Goal: Task Accomplishment & Management: Manage account settings

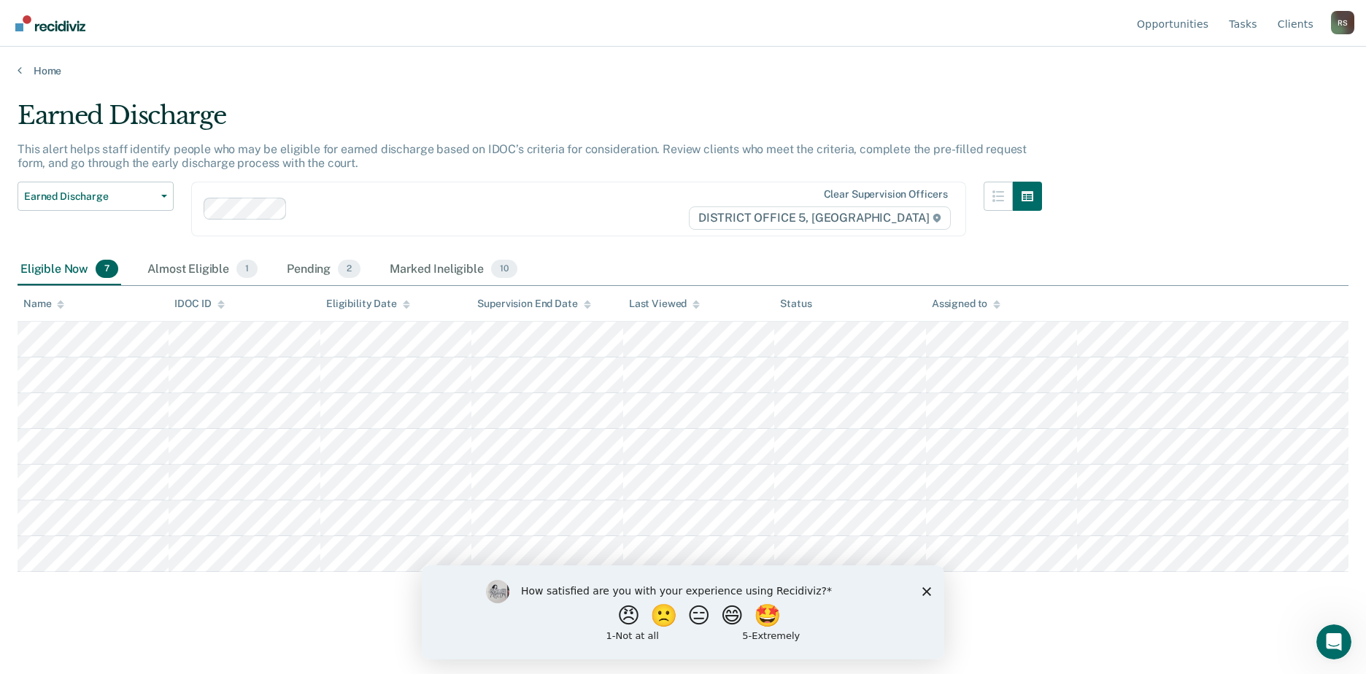
click at [919, 586] on div "How satisfied are you with your experience using Recidiviz? 😠 🙁 😑 😄 🤩 1 - Not a…" at bounding box center [683, 612] width 522 height 94
click at [924, 591] on icon "Close survey" at bounding box center [926, 590] width 9 height 9
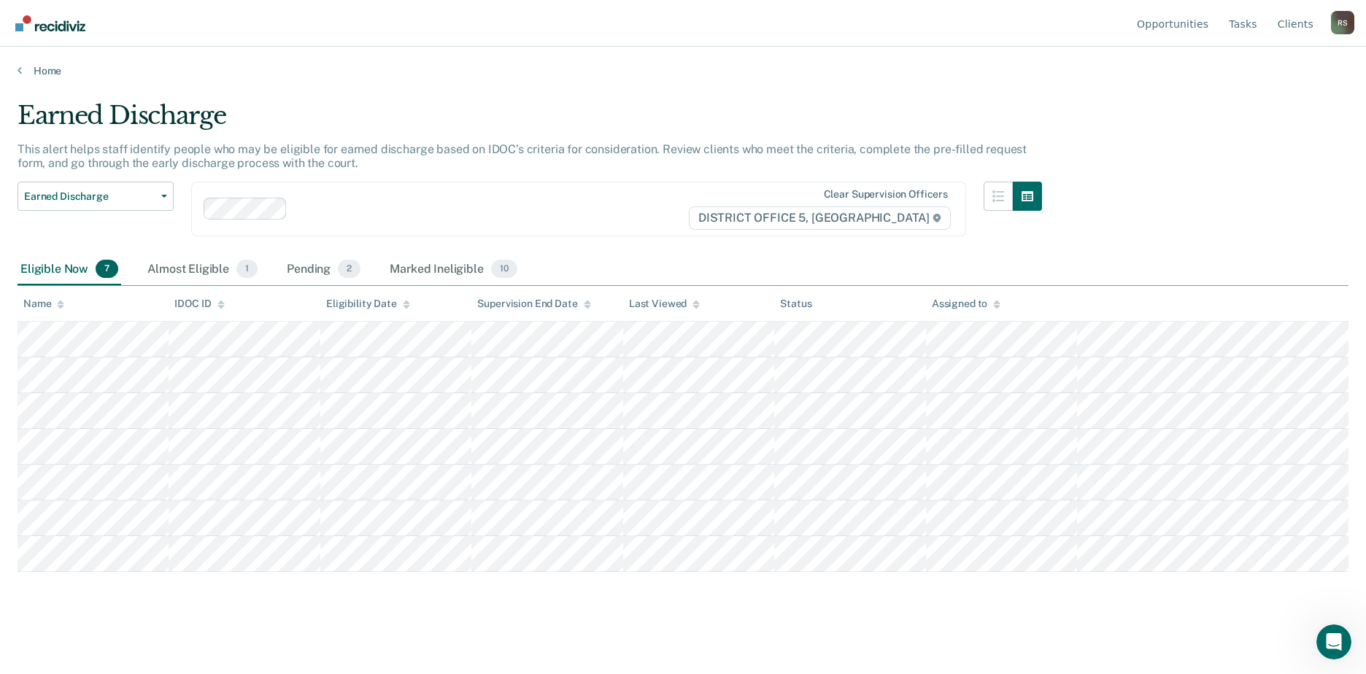
click at [91, 273] on div "Eligible Now 7" at bounding box center [70, 270] width 104 height 32
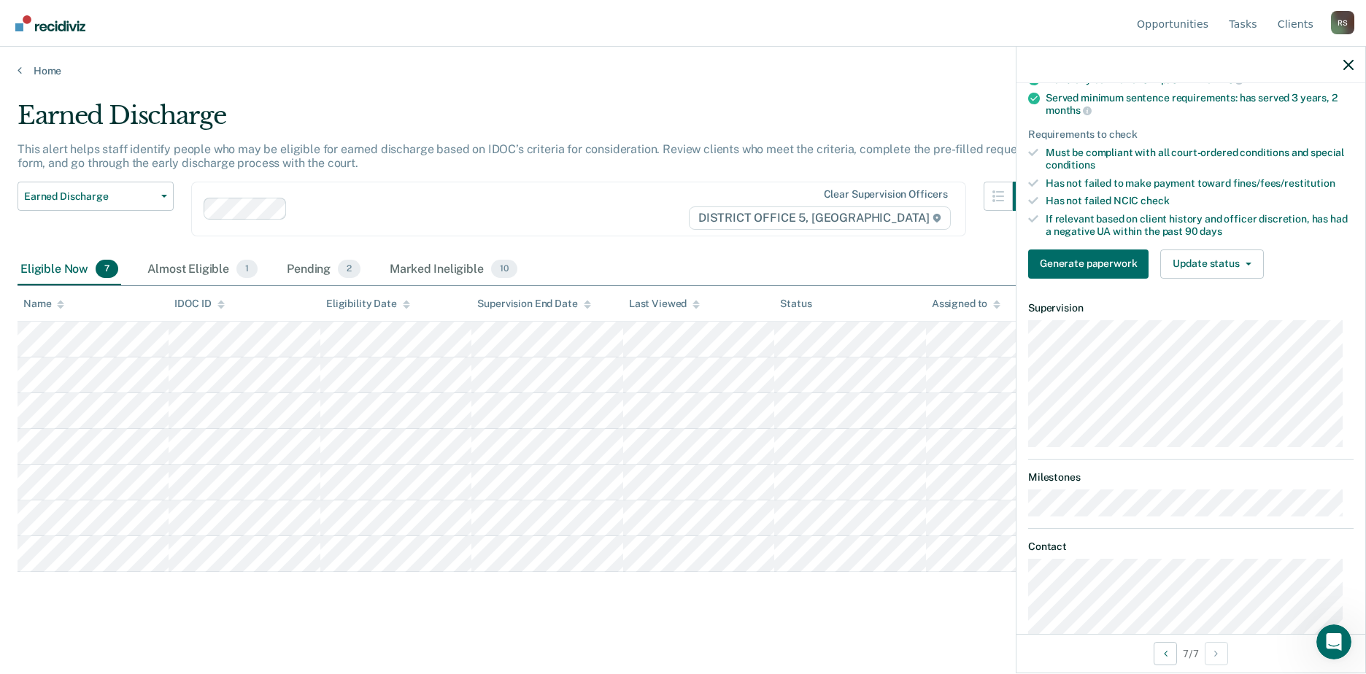
scroll to position [146, 0]
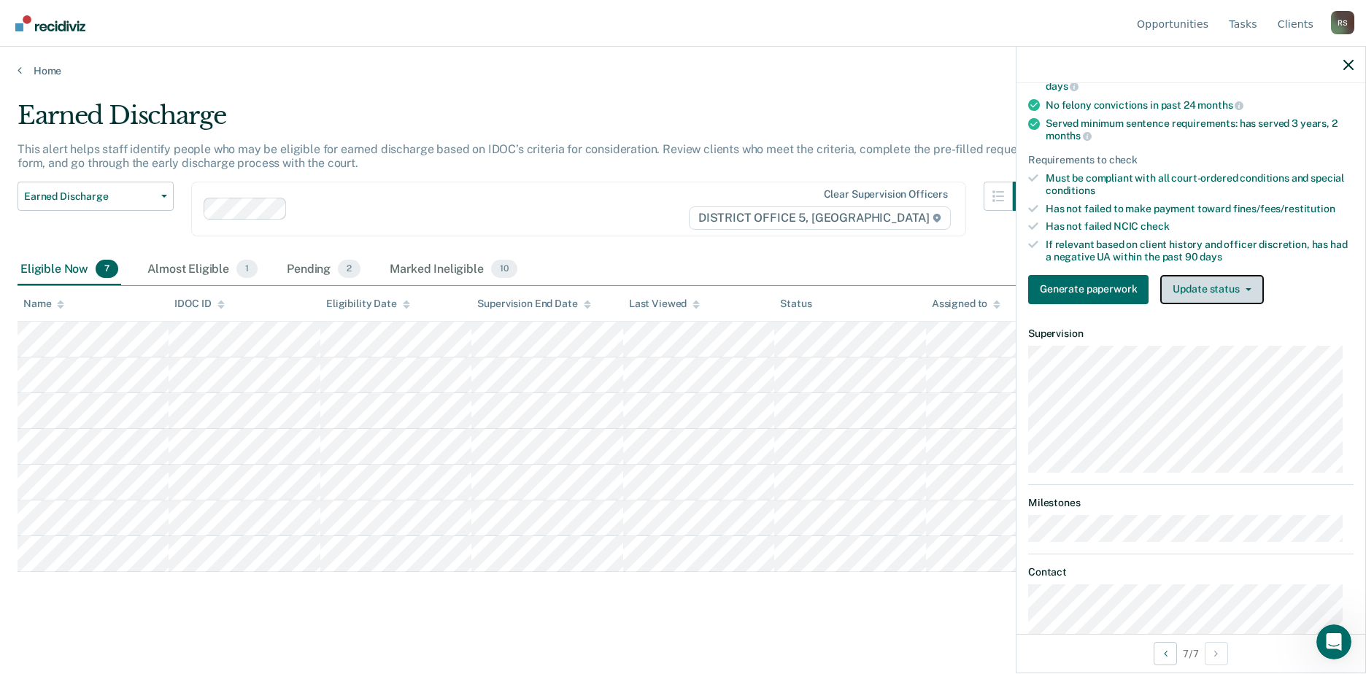
click at [1206, 284] on button "Update status" at bounding box center [1211, 289] width 103 height 29
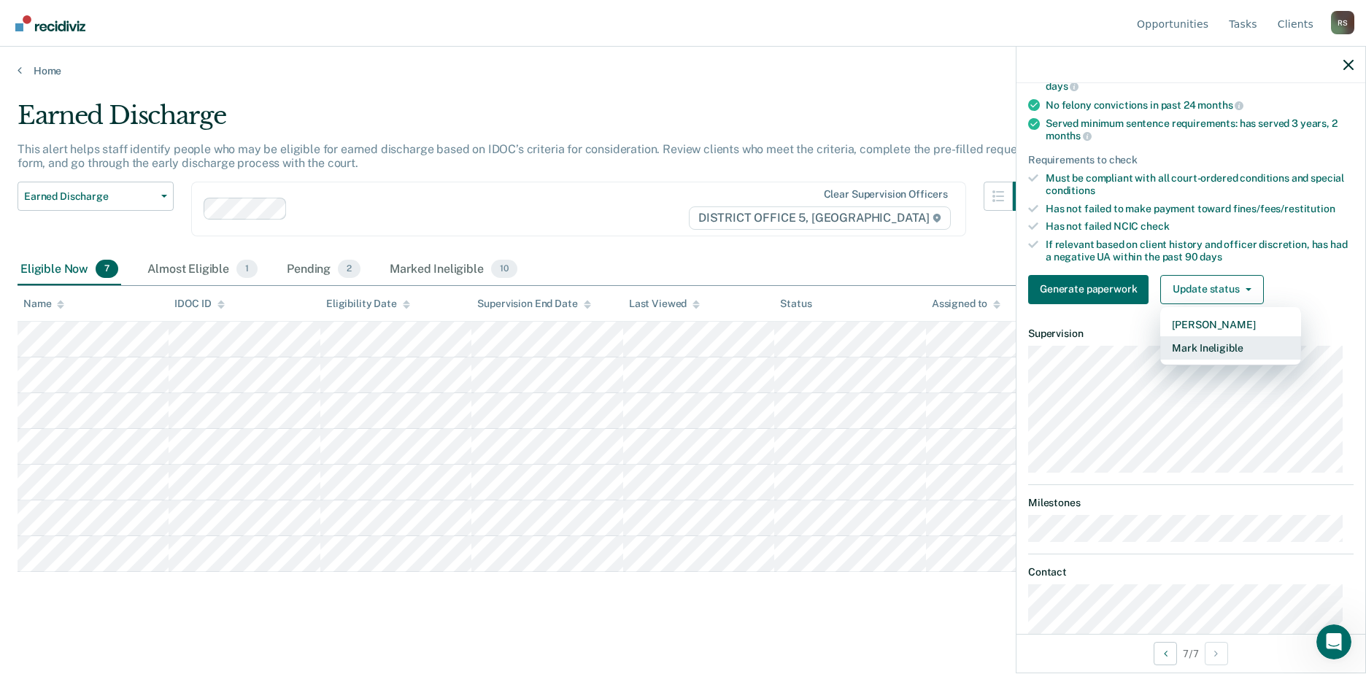
click at [1235, 344] on button "Mark Ineligible" at bounding box center [1230, 347] width 141 height 23
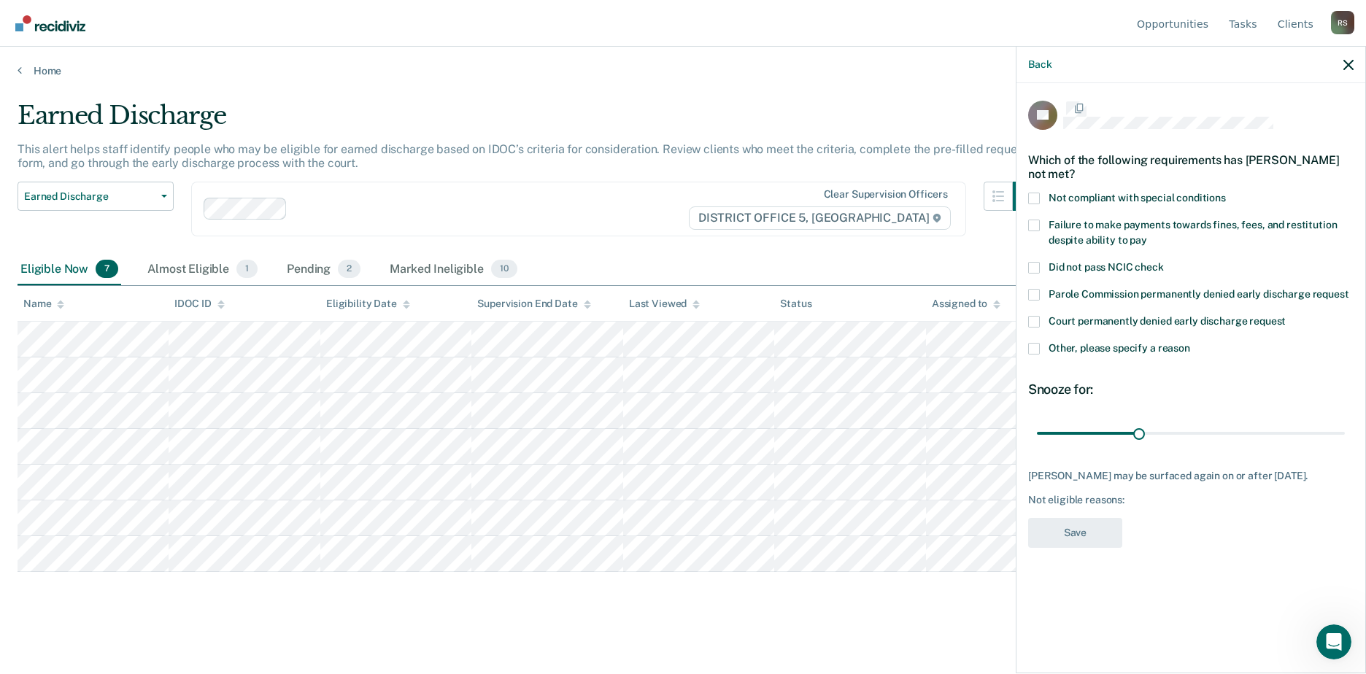
scroll to position [0, 0]
click at [1031, 347] on span at bounding box center [1034, 350] width 12 height 12
click at [1190, 344] on input "Other, please specify a reason" at bounding box center [1190, 344] width 0 height 0
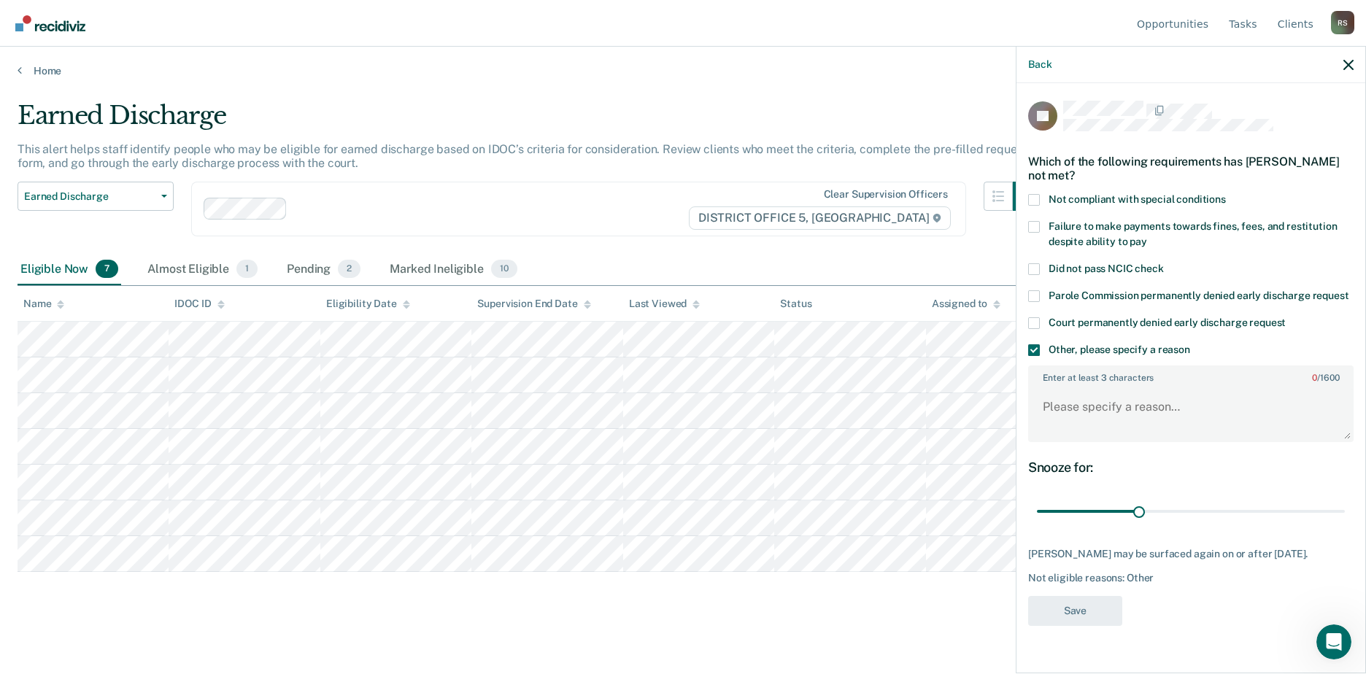
click at [1034, 222] on span at bounding box center [1034, 227] width 12 height 12
click at [1147, 236] on input "Failure to make payments towards fines, fees, and restitution despite ability t…" at bounding box center [1147, 236] width 0 height 0
drag, startPoint x: 1217, startPoint y: 513, endPoint x: 1395, endPoint y: 513, distance: 177.3
type input "90"
click at [1344, 513] on input "range" at bounding box center [1191, 512] width 308 height 26
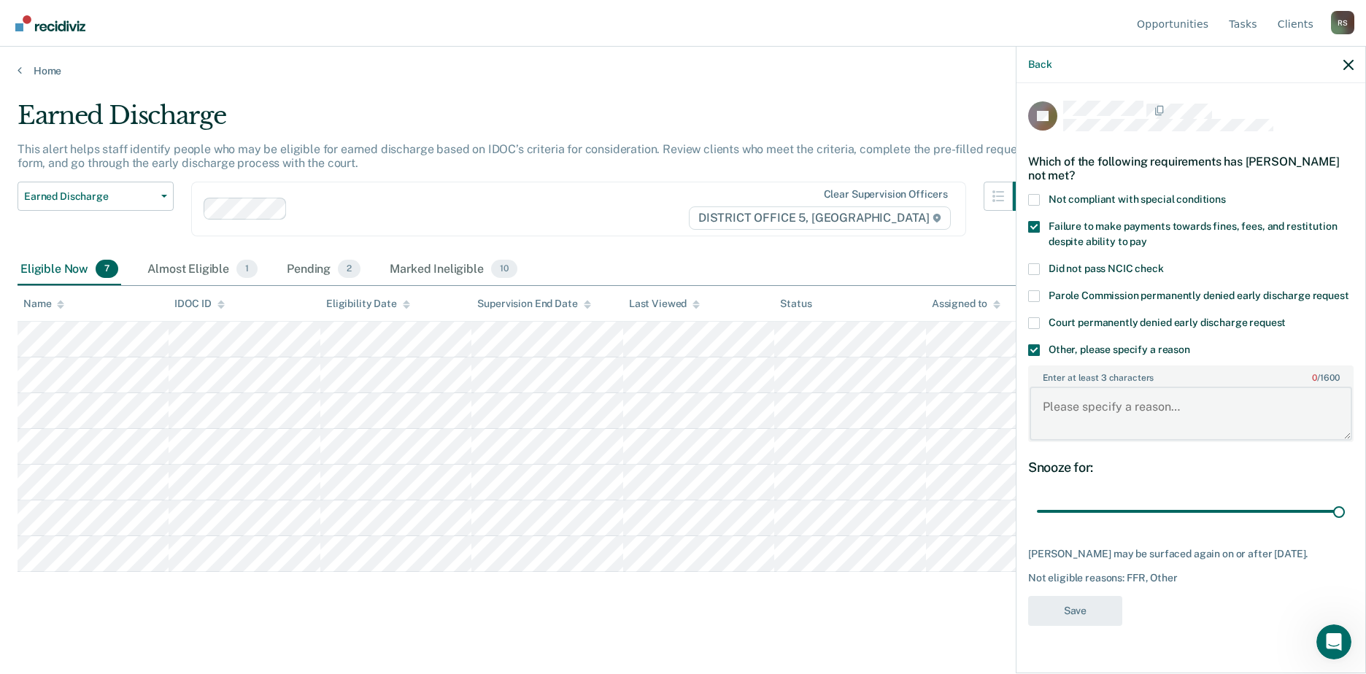
click at [1100, 417] on textarea "Enter at least 3 characters 0 / 1600" at bounding box center [1190, 414] width 322 height 54
type textarea "has not made payments for CFF"
click at [1071, 620] on button "Save" at bounding box center [1075, 611] width 94 height 30
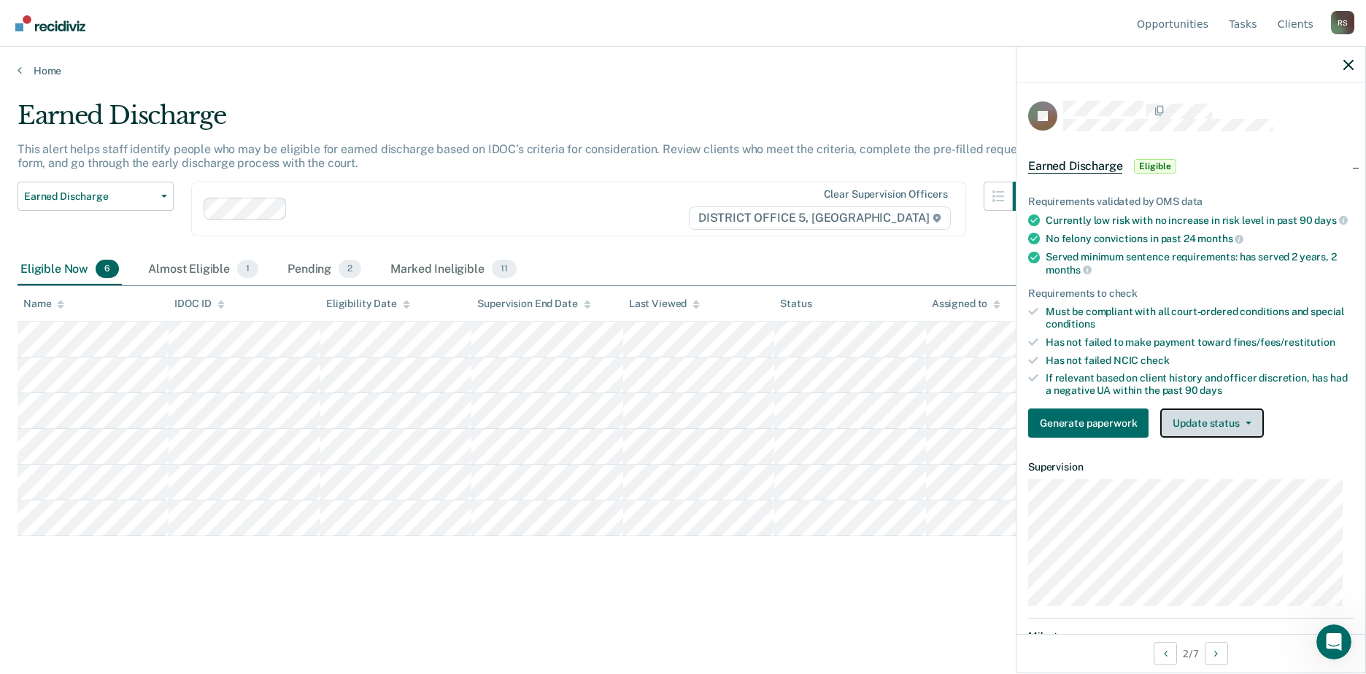
click at [1186, 433] on button "Update status" at bounding box center [1211, 422] width 103 height 29
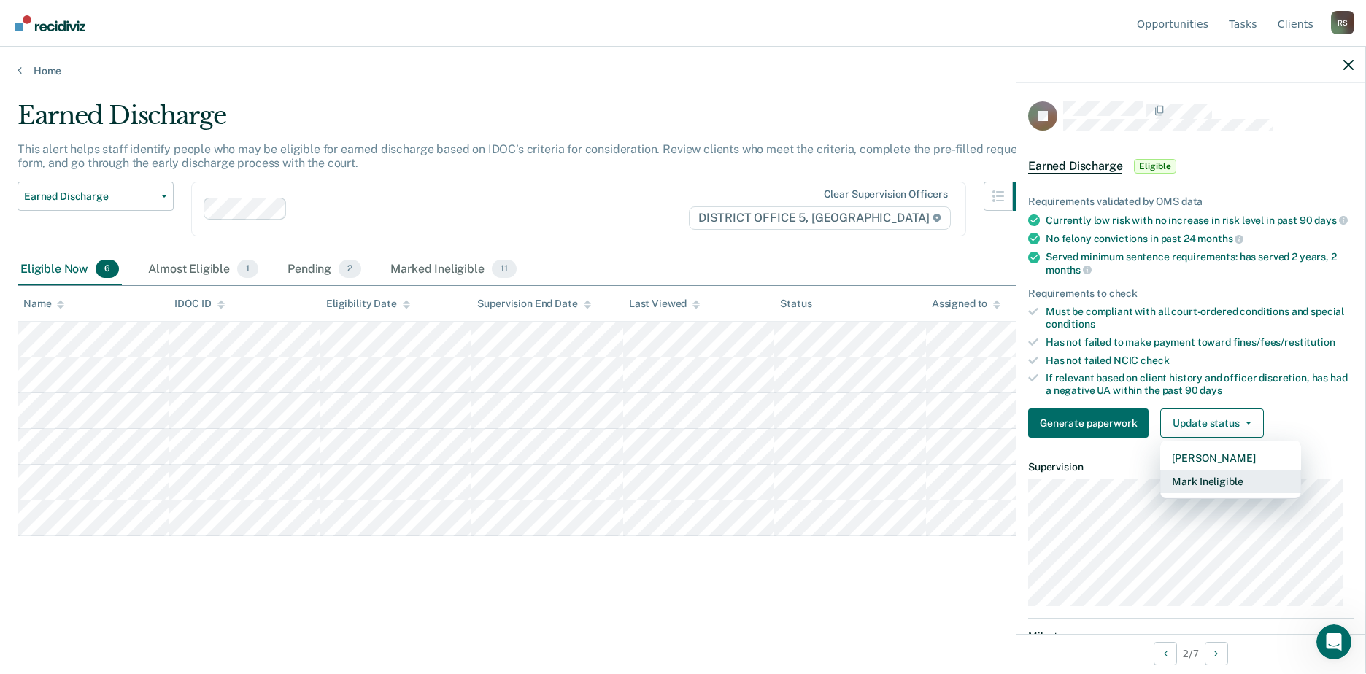
click at [1212, 493] on button "Mark Ineligible" at bounding box center [1230, 481] width 141 height 23
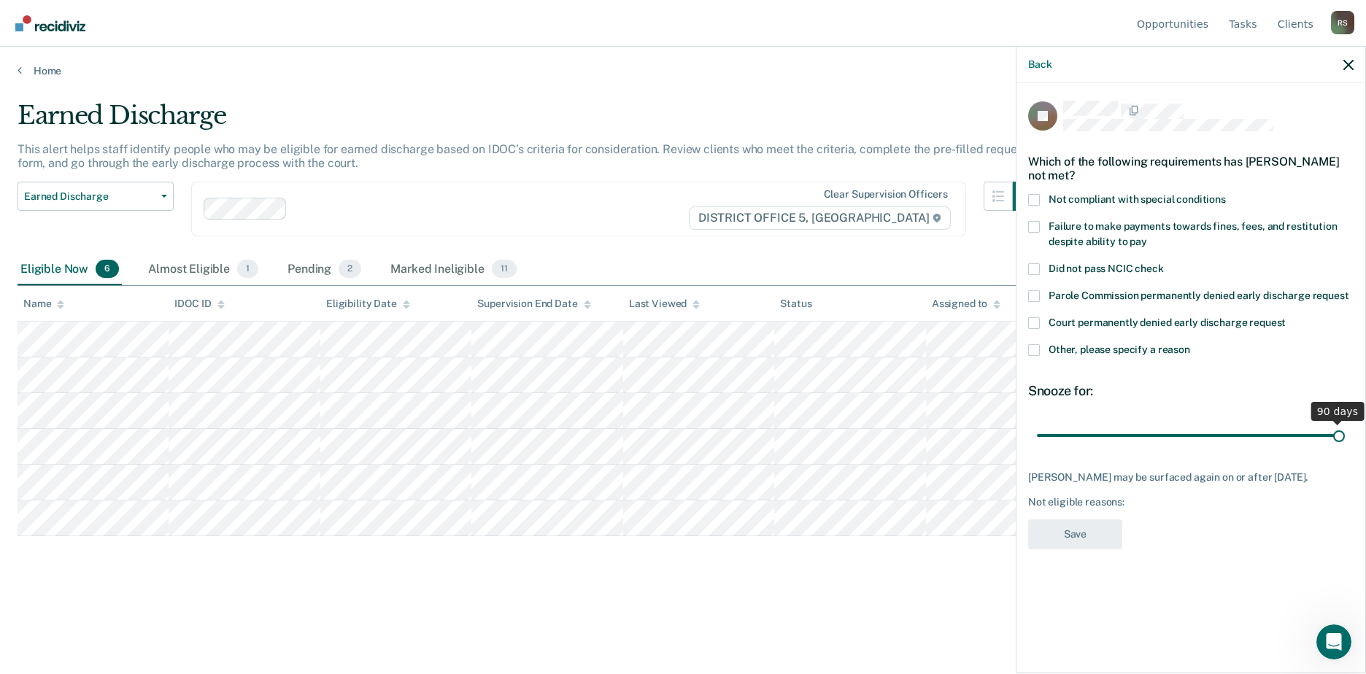
drag, startPoint x: 1180, startPoint y: 419, endPoint x: 1377, endPoint y: 419, distance: 197.0
type input "90"
click at [1344, 422] on input "range" at bounding box center [1191, 435] width 308 height 26
click at [1031, 328] on div "Court permanently denied early discharge request" at bounding box center [1190, 330] width 325 height 27
click at [1037, 344] on span at bounding box center [1034, 350] width 12 height 12
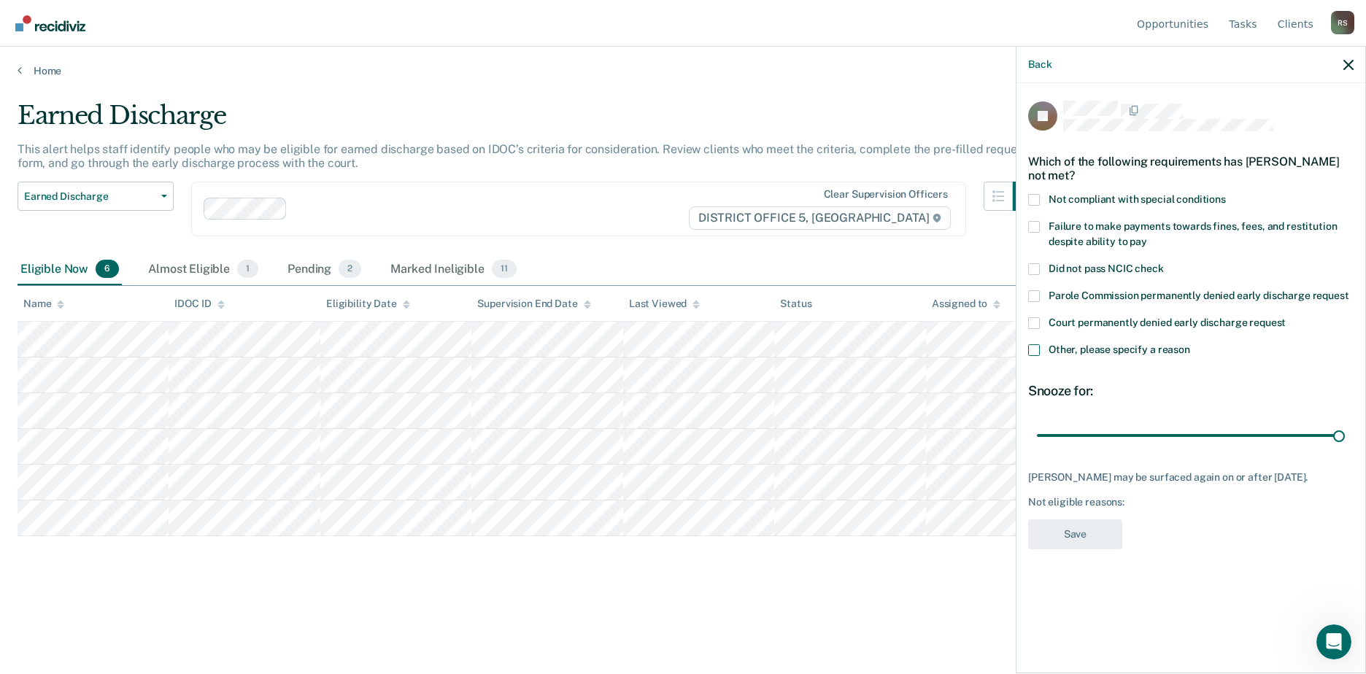
click at [1190, 344] on input "Other, please specify a reason" at bounding box center [1190, 344] width 0 height 0
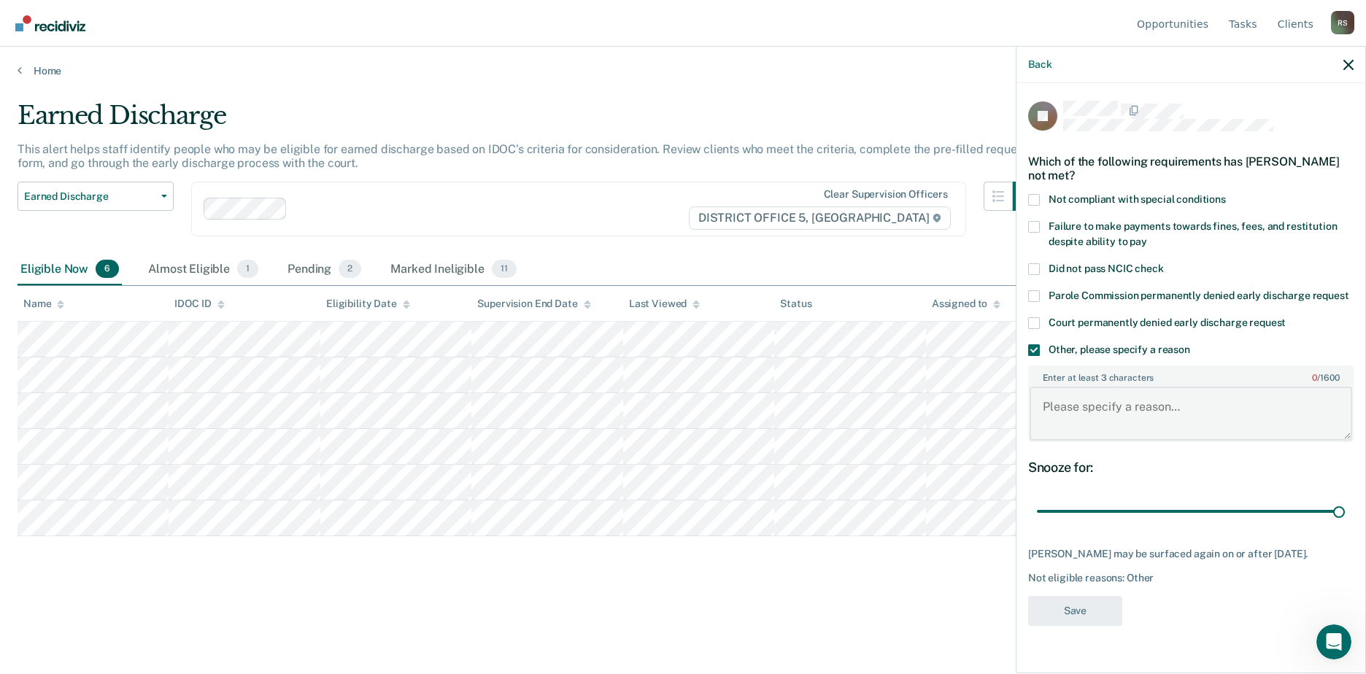
click at [1101, 399] on textarea "Enter at least 3 characters 0 / 1600" at bounding box center [1190, 414] width 322 height 54
click at [1034, 221] on span at bounding box center [1034, 227] width 12 height 12
click at [1147, 236] on input "Failure to make payments towards fines, fees, and restitution despite ability t…" at bounding box center [1147, 236] width 0 height 0
click at [1038, 221] on label "Failure to make payments towards fines, fees, and restitution despite ability t…" at bounding box center [1190, 236] width 325 height 31
click at [1147, 236] on input "Failure to make payments towards fines, fees, and restitution despite ability t…" at bounding box center [1147, 236] width 0 height 0
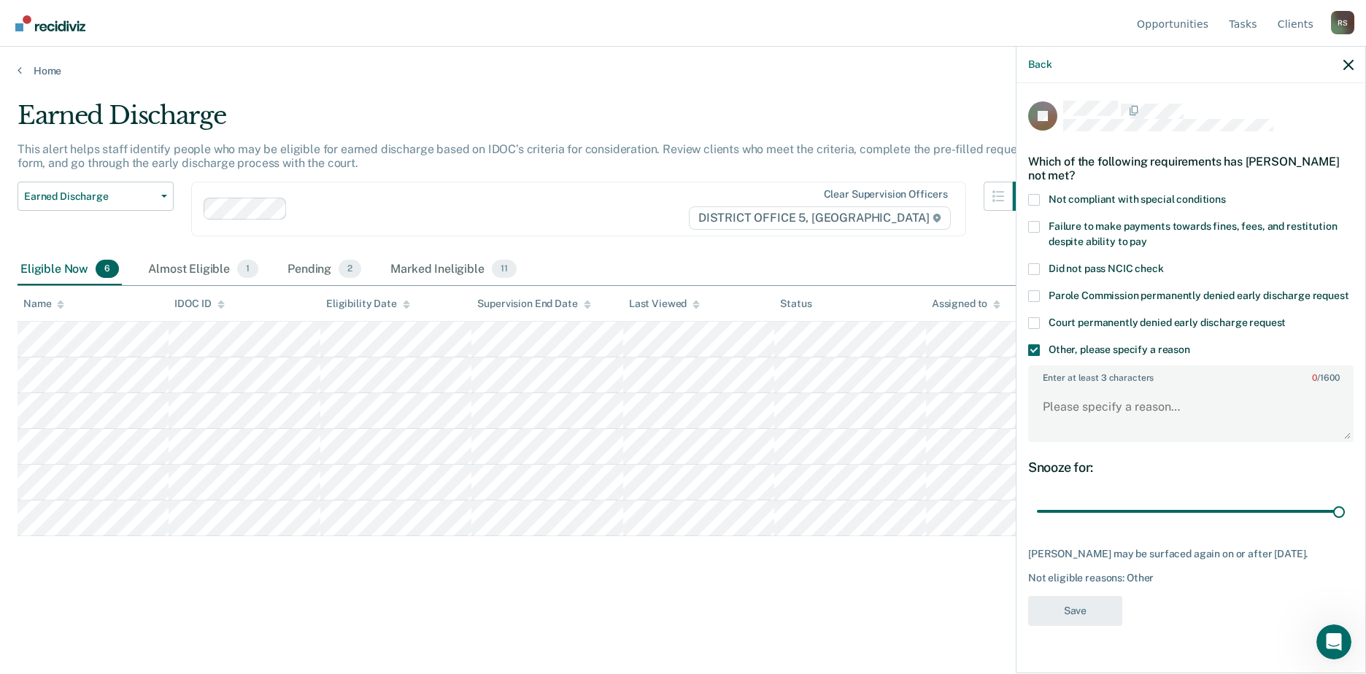
click at [1037, 344] on span at bounding box center [1034, 350] width 12 height 12
click at [1190, 344] on input "Other, please specify a reason" at bounding box center [1190, 344] width 0 height 0
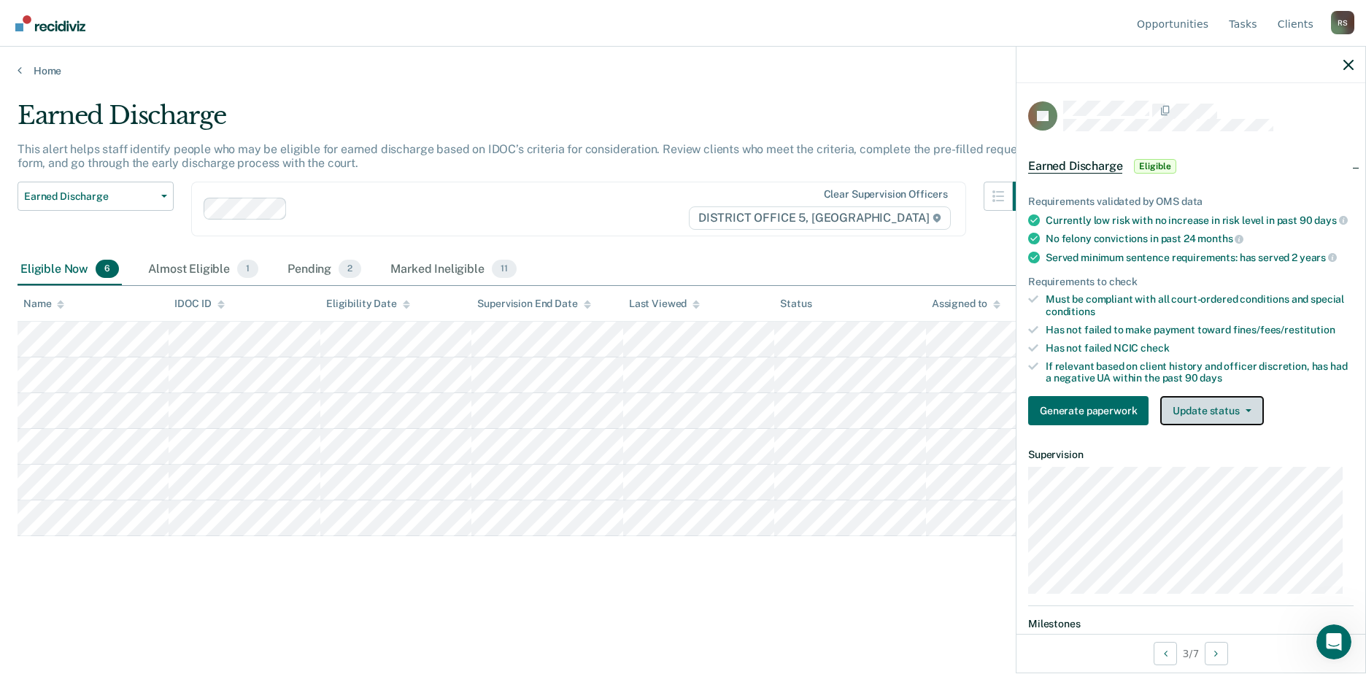
click at [1215, 415] on button "Update status" at bounding box center [1211, 410] width 103 height 29
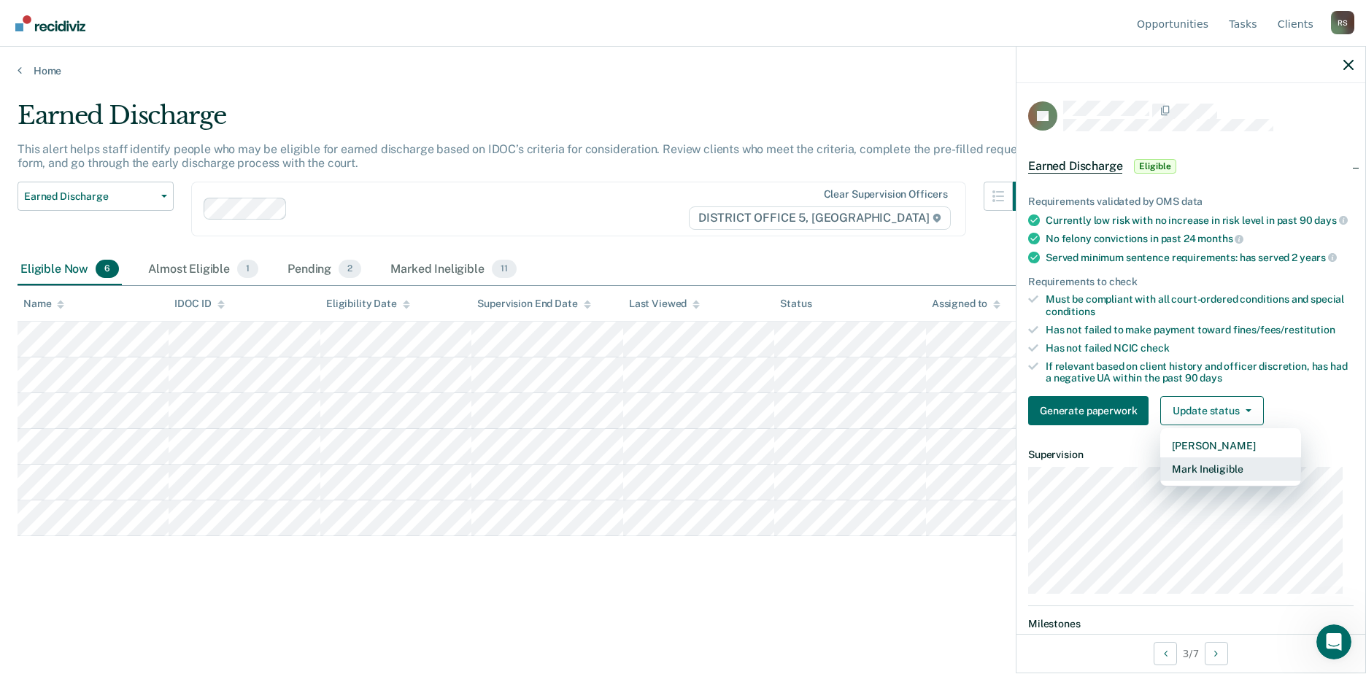
click at [1207, 478] on button "Mark Ineligible" at bounding box center [1230, 468] width 141 height 23
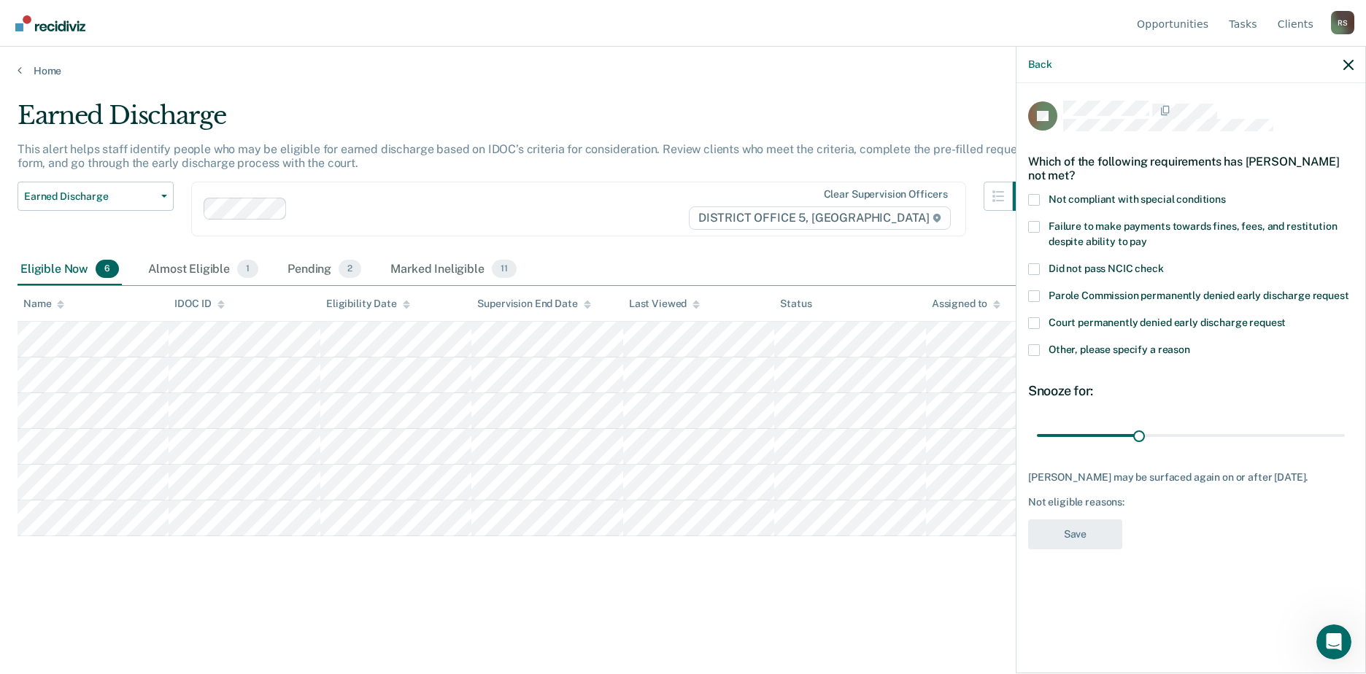
click at [1034, 349] on span at bounding box center [1034, 350] width 12 height 12
click at [1190, 344] on input "Other, please specify a reason" at bounding box center [1190, 344] width 0 height 0
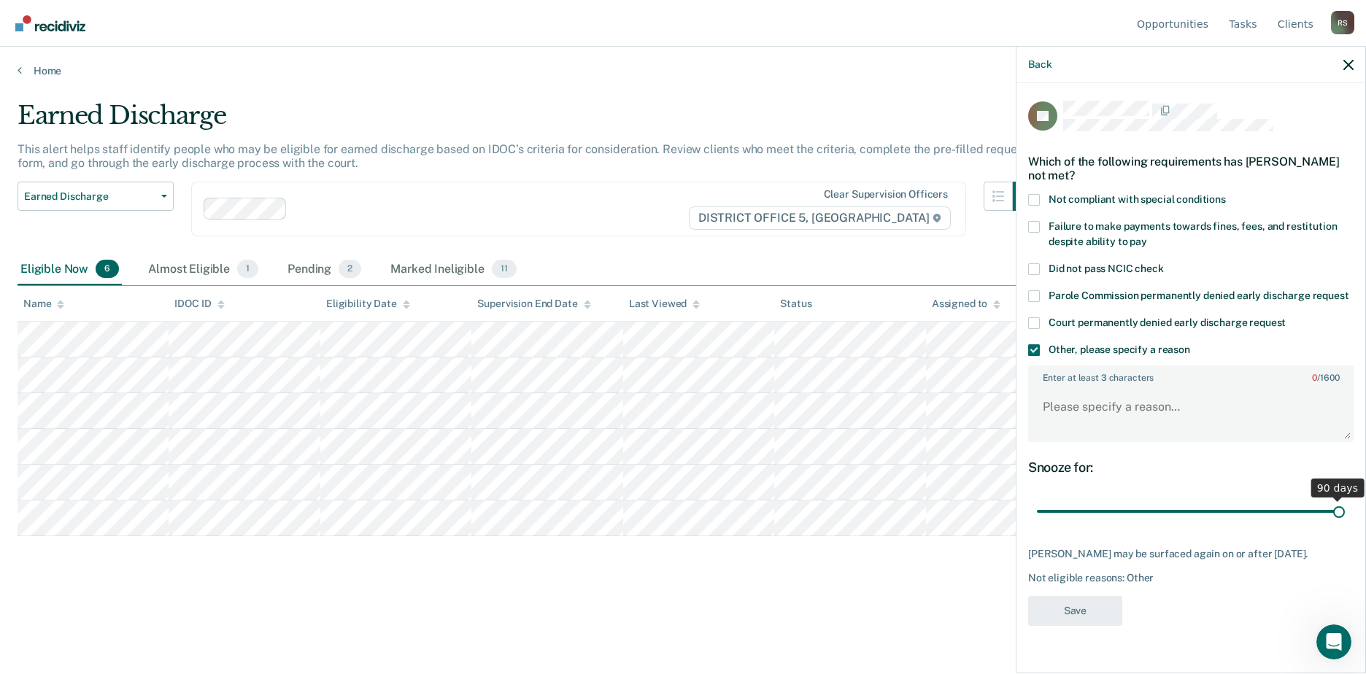
drag, startPoint x: 1138, startPoint y: 508, endPoint x: 1357, endPoint y: 508, distance: 218.8
type input "90"
click at [1344, 508] on input "range" at bounding box center [1191, 512] width 308 height 26
click at [1100, 395] on textarea "Enter at least 3 characters 0 / 1600" at bounding box center [1190, 414] width 322 height 54
type textarea "Currently in inpatient treatment"
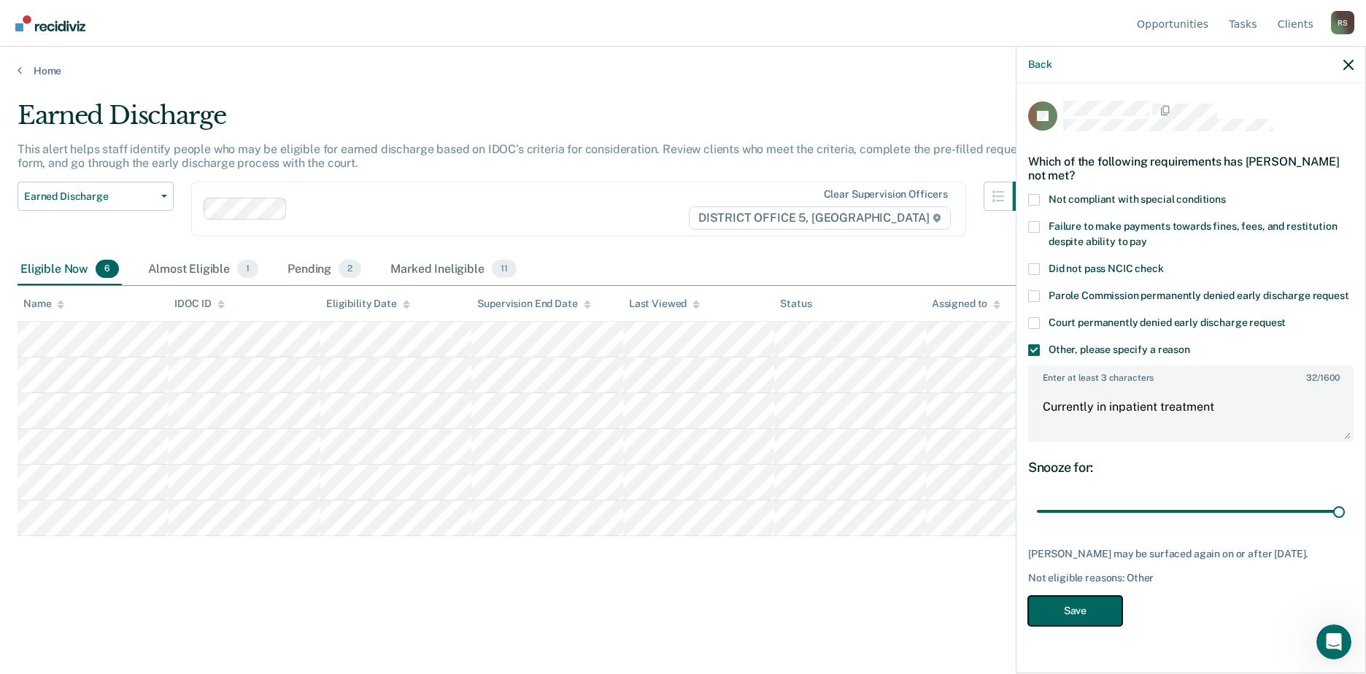
click at [1086, 615] on button "Save" at bounding box center [1075, 611] width 94 height 30
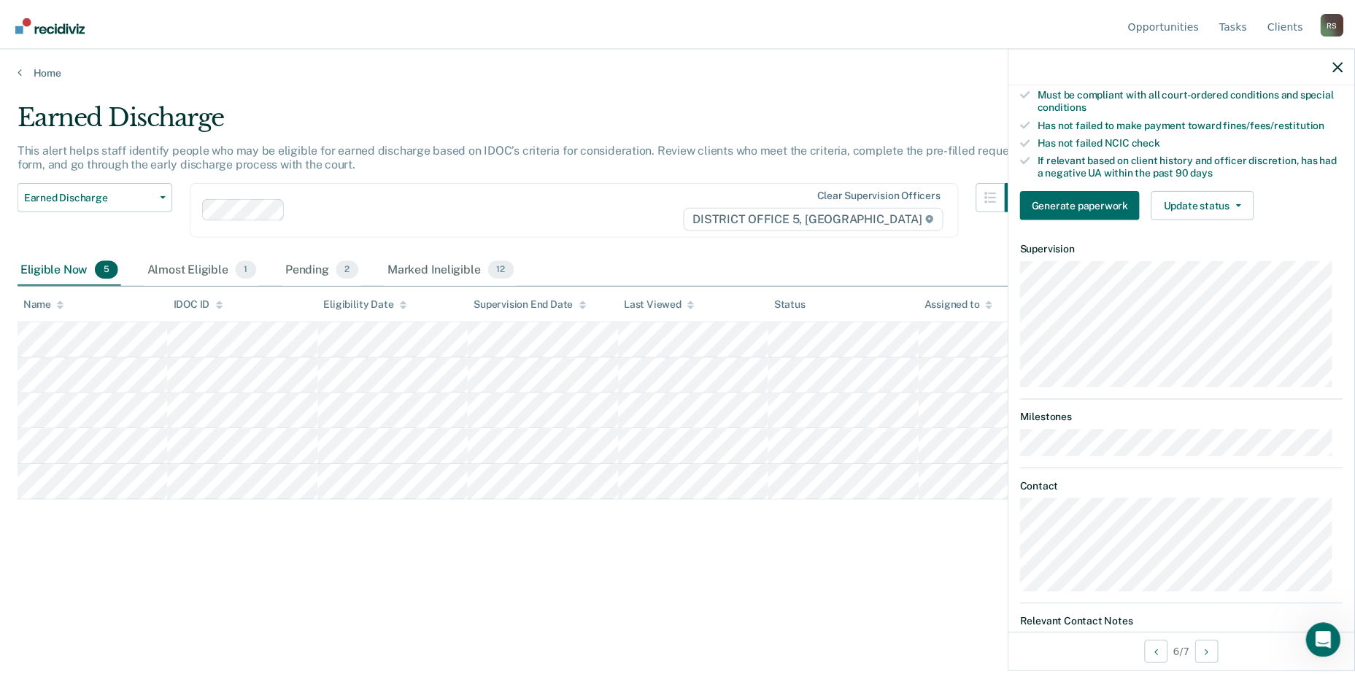
scroll to position [272, 0]
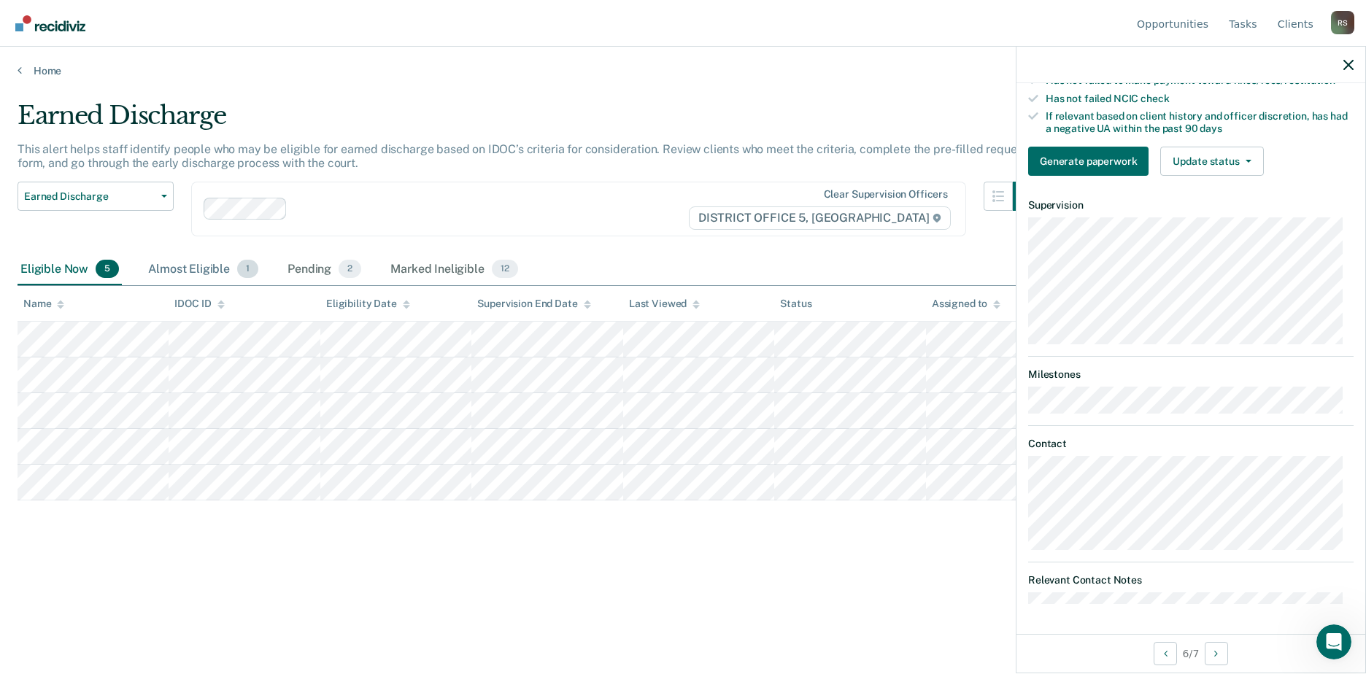
click at [196, 269] on div "Almost Eligible 1" at bounding box center [203, 270] width 116 height 32
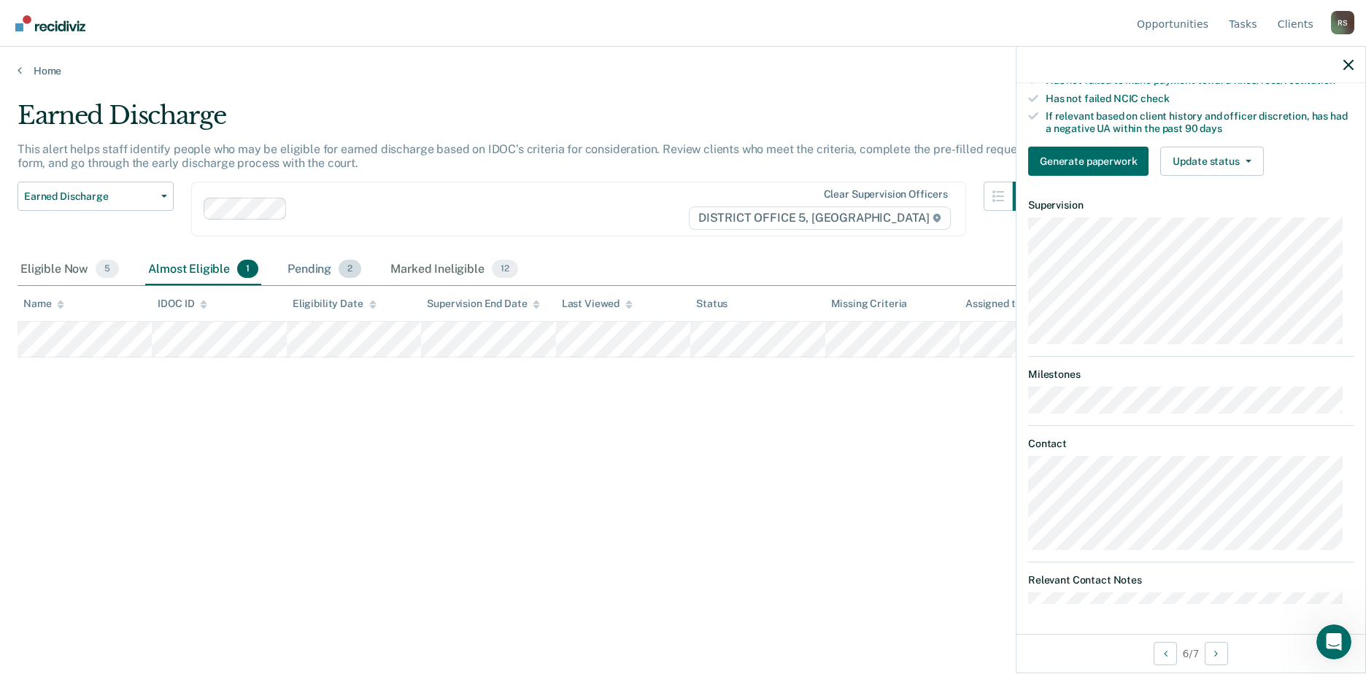
click at [302, 282] on div "Pending 2" at bounding box center [324, 270] width 80 height 32
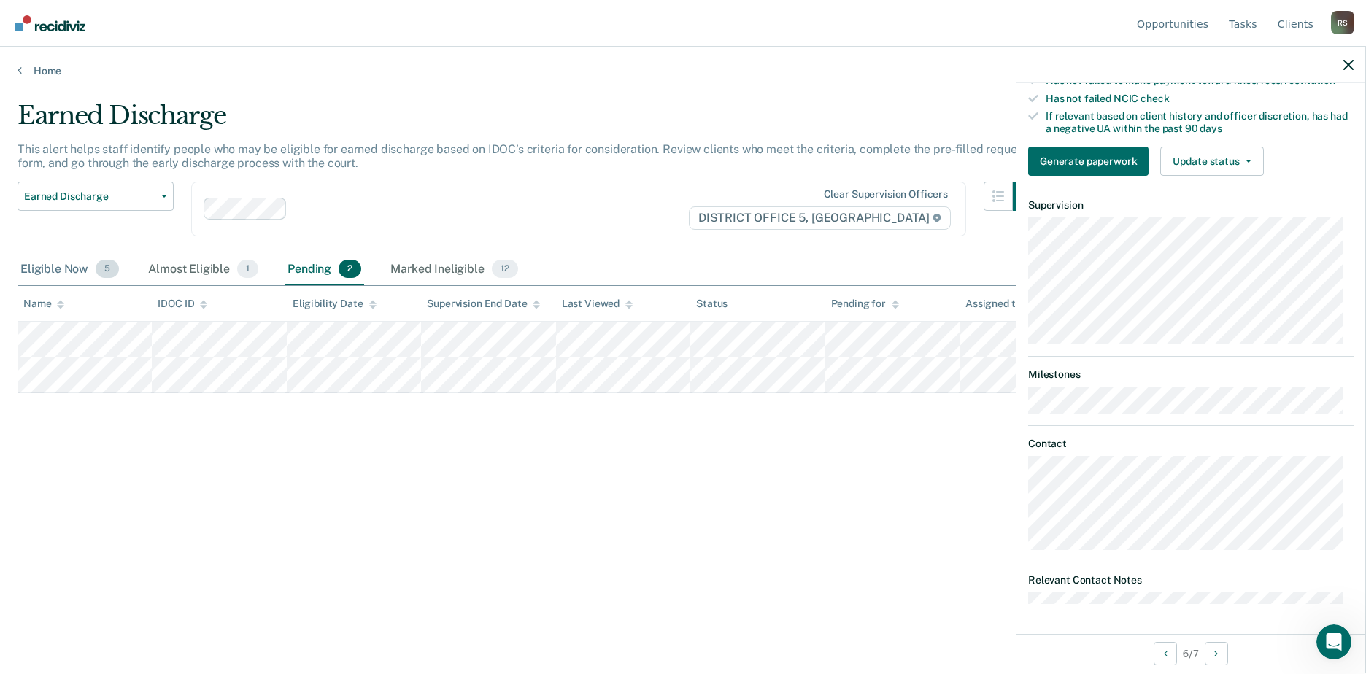
click at [52, 275] on div "Eligible Now 5" at bounding box center [70, 270] width 104 height 32
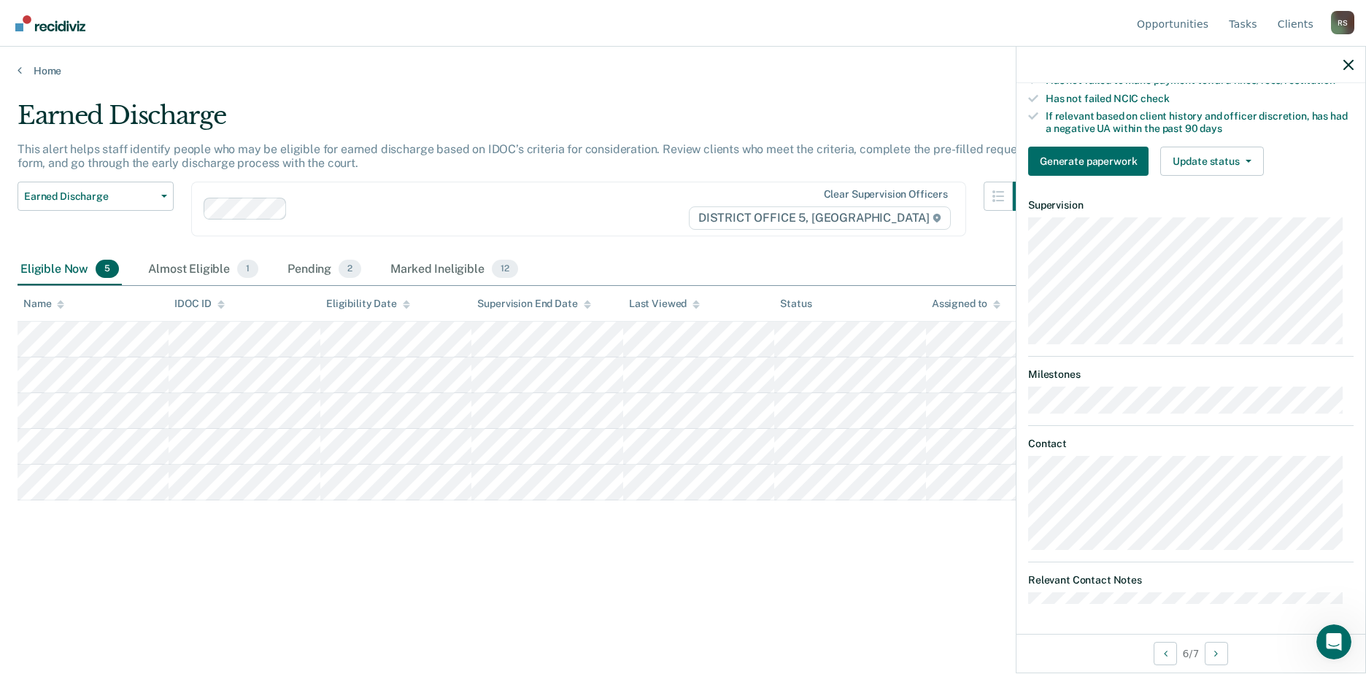
click at [45, 77] on main "Earned Discharge This alert helps staff identify people who may be eligible for…" at bounding box center [683, 373] width 1366 height 592
click at [42, 69] on link "Home" at bounding box center [683, 70] width 1331 height 13
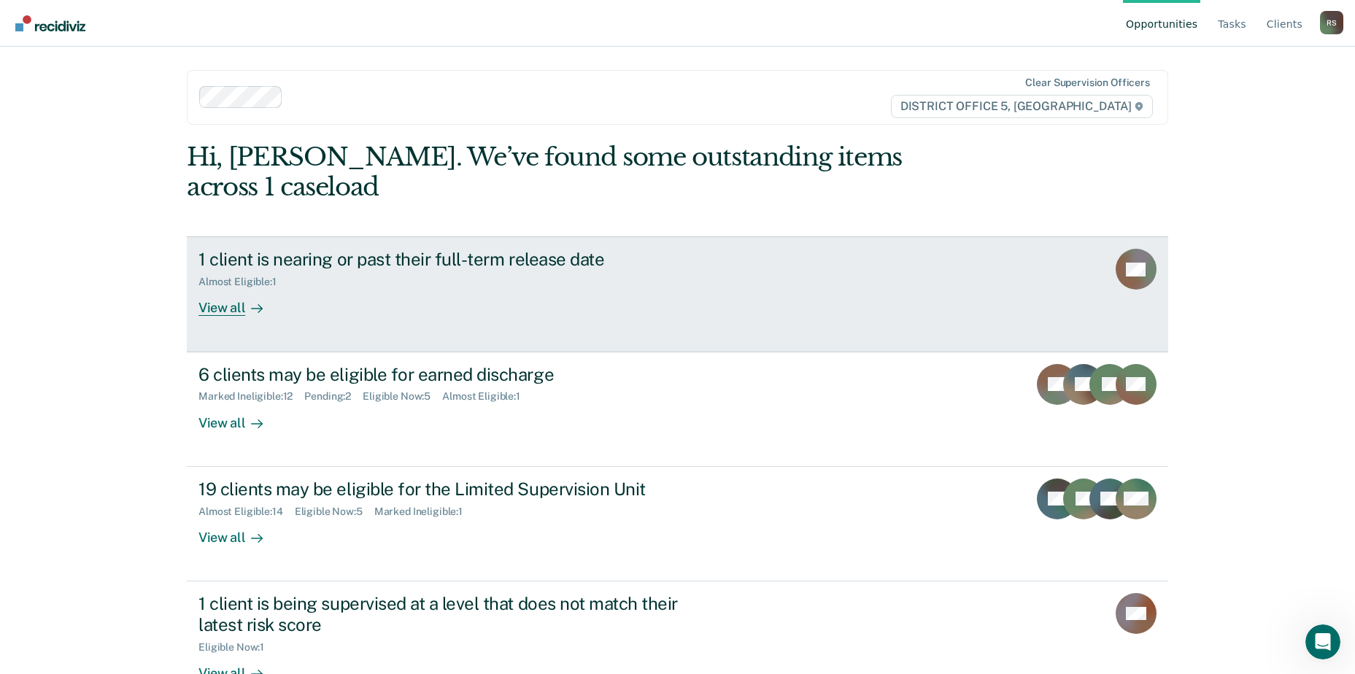
click at [246, 300] on div at bounding box center [254, 308] width 18 height 17
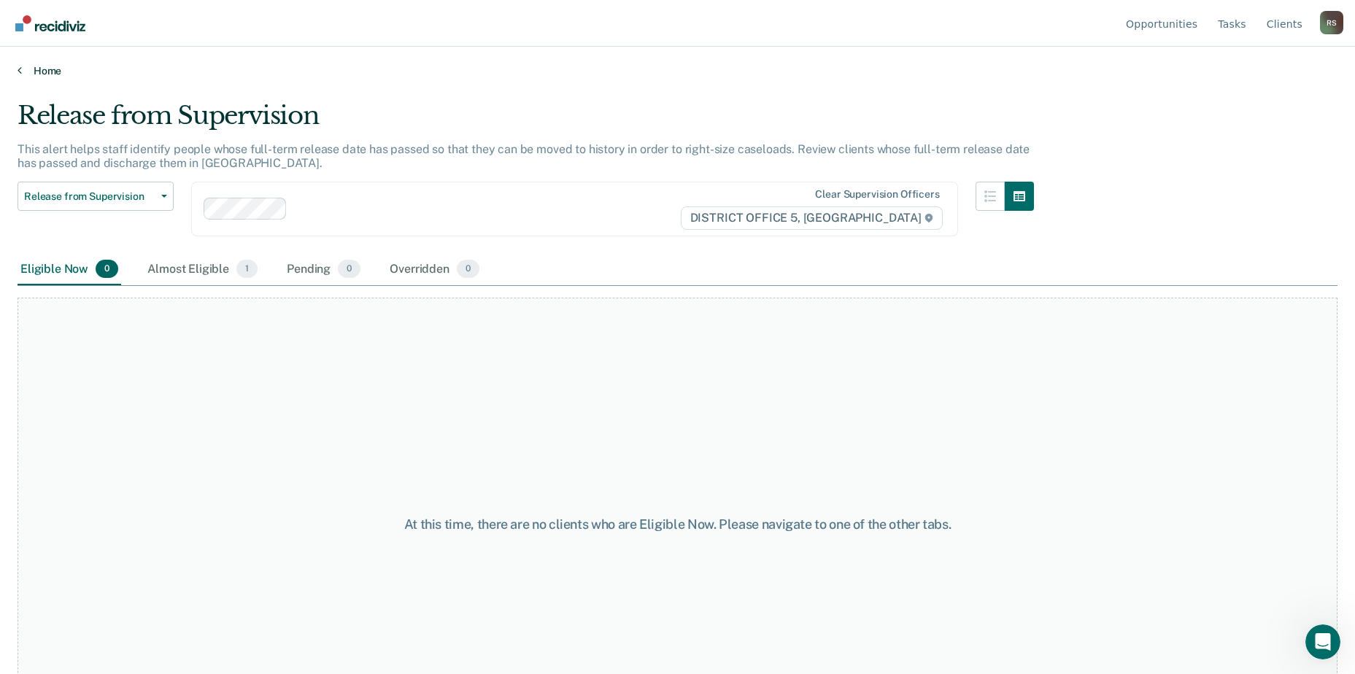
click at [21, 74] on icon at bounding box center [20, 70] width 4 height 12
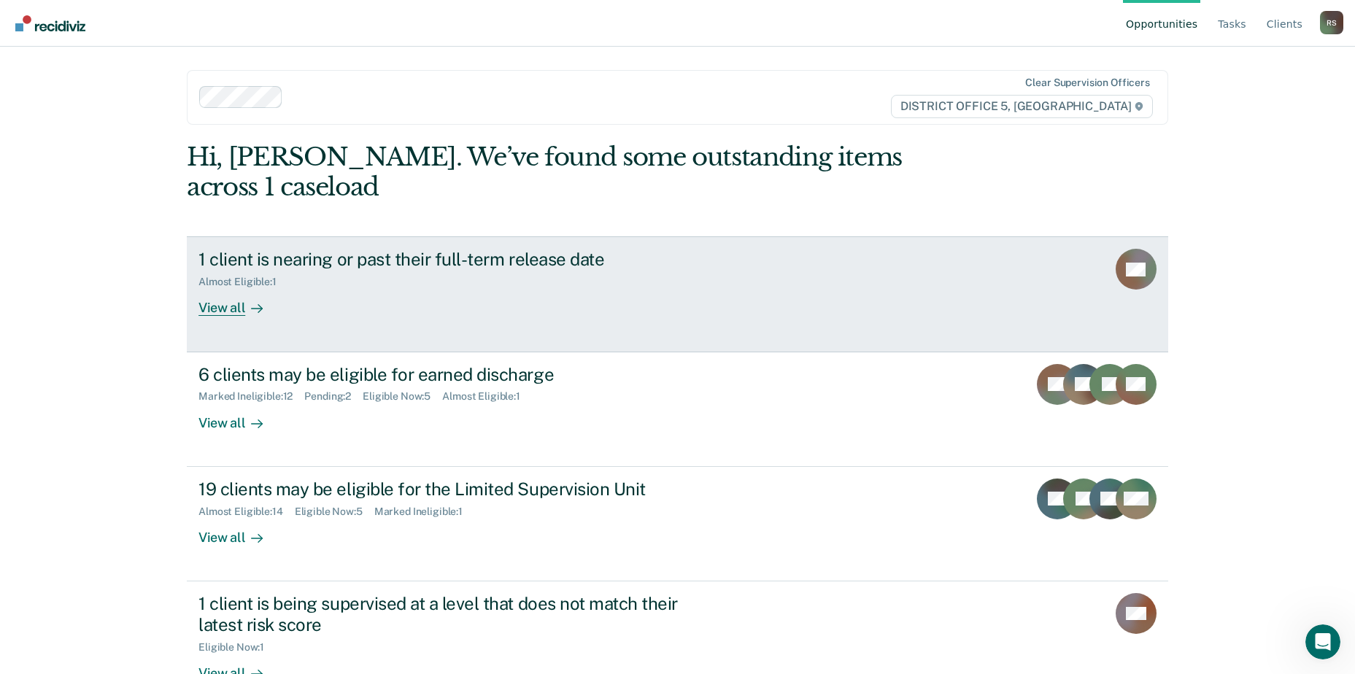
click at [221, 288] on div "View all" at bounding box center [239, 302] width 82 height 28
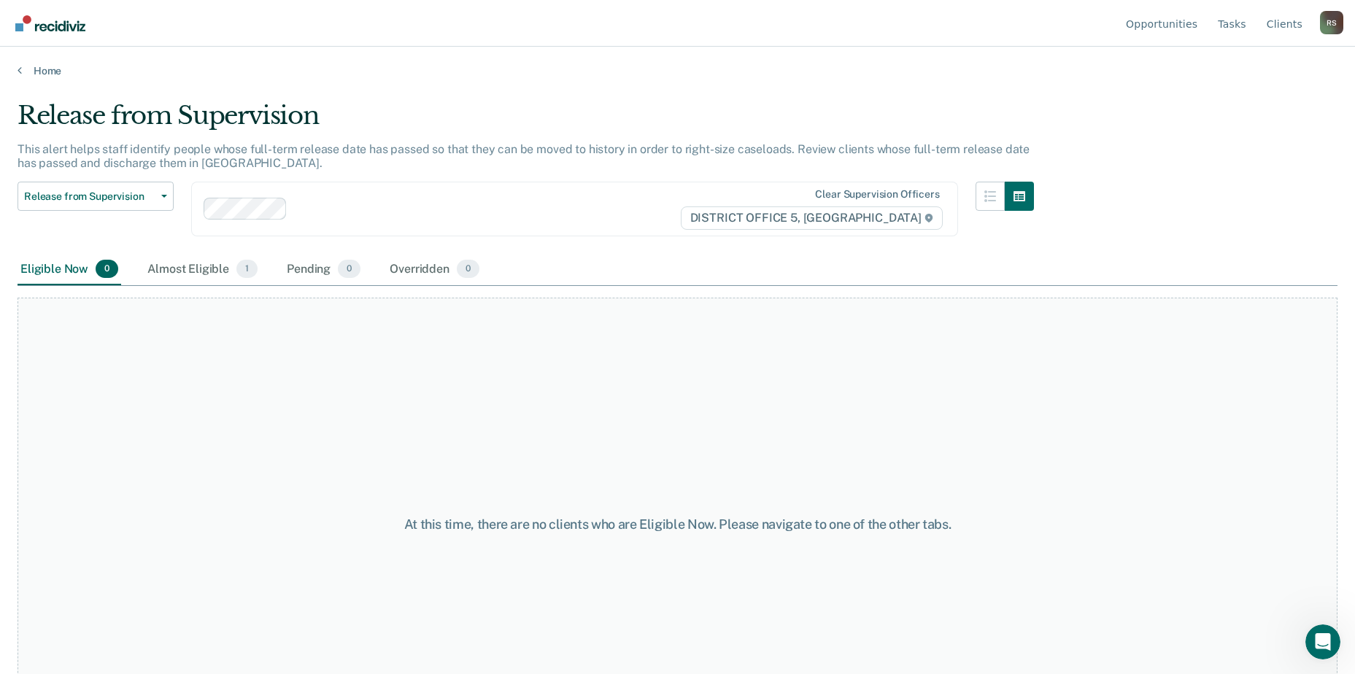
click at [82, 34] on link "Go to Recidiviz Home" at bounding box center [50, 23] width 77 height 46
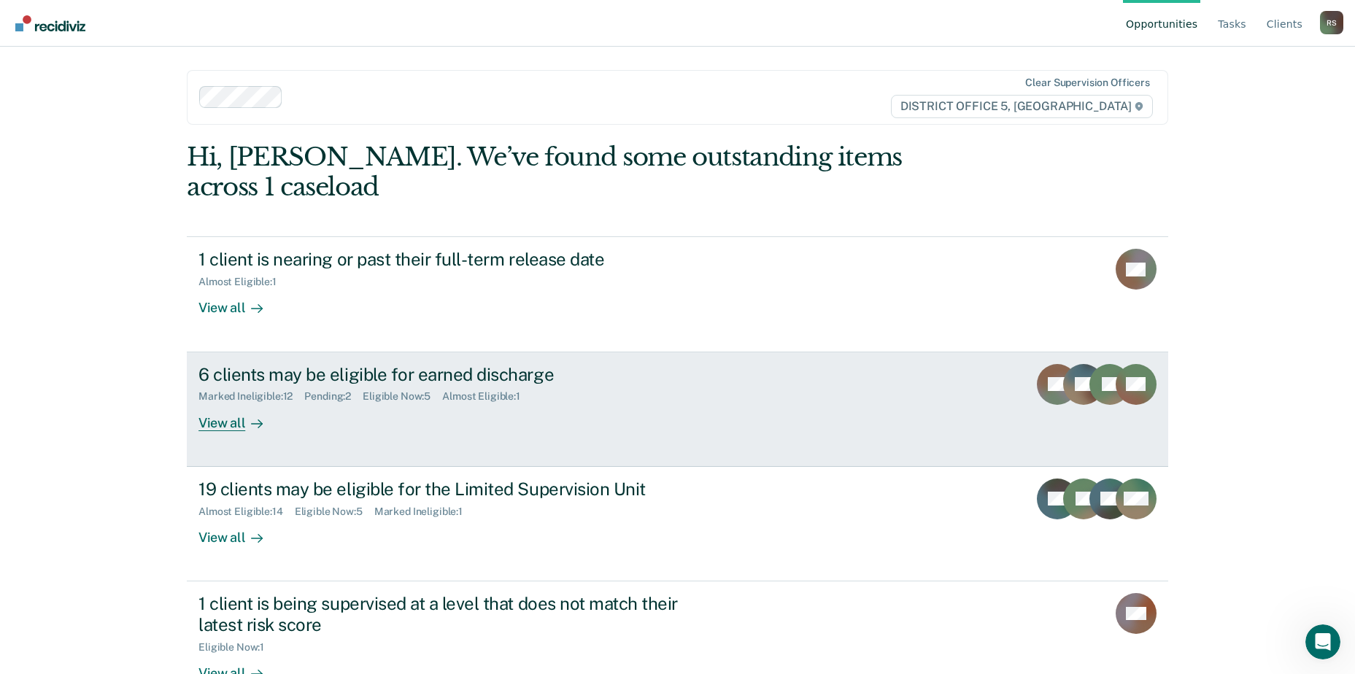
click at [404, 410] on link "6 clients may be eligible for earned discharge Marked Ineligible : 12 Pending :…" at bounding box center [677, 409] width 981 height 115
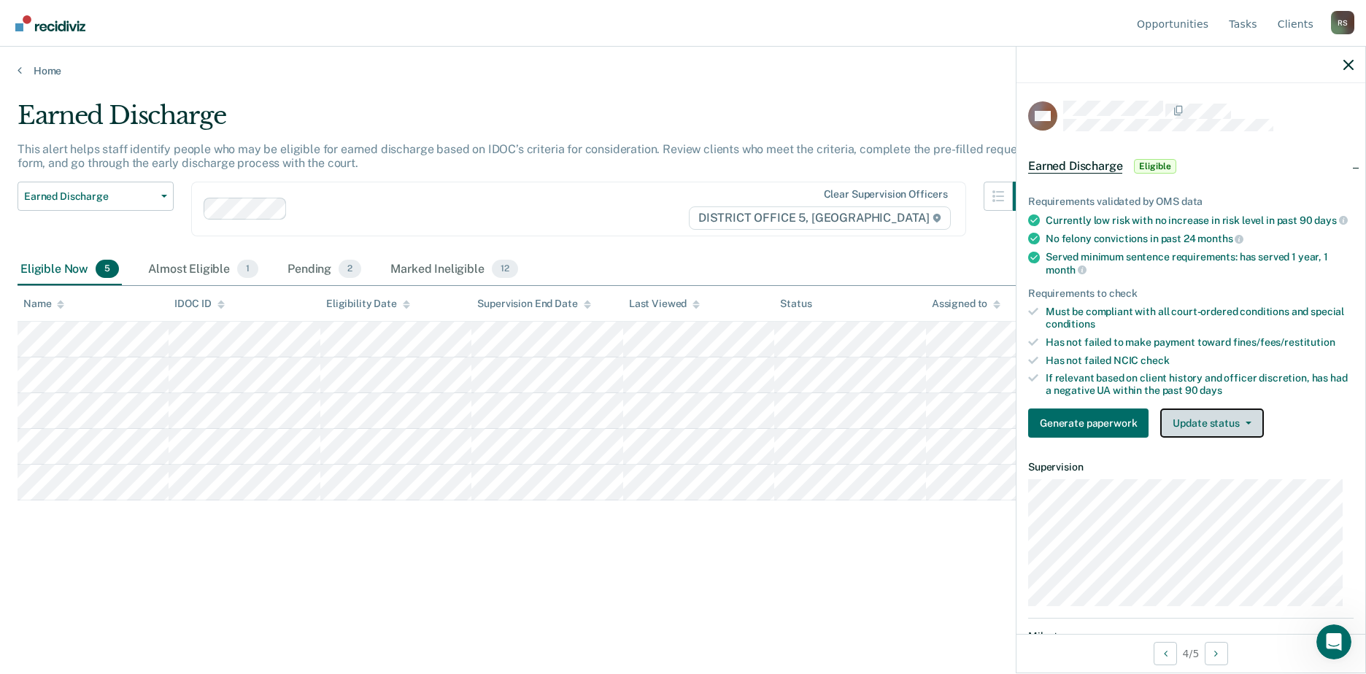
click at [1185, 438] on button "Update status" at bounding box center [1211, 422] width 103 height 29
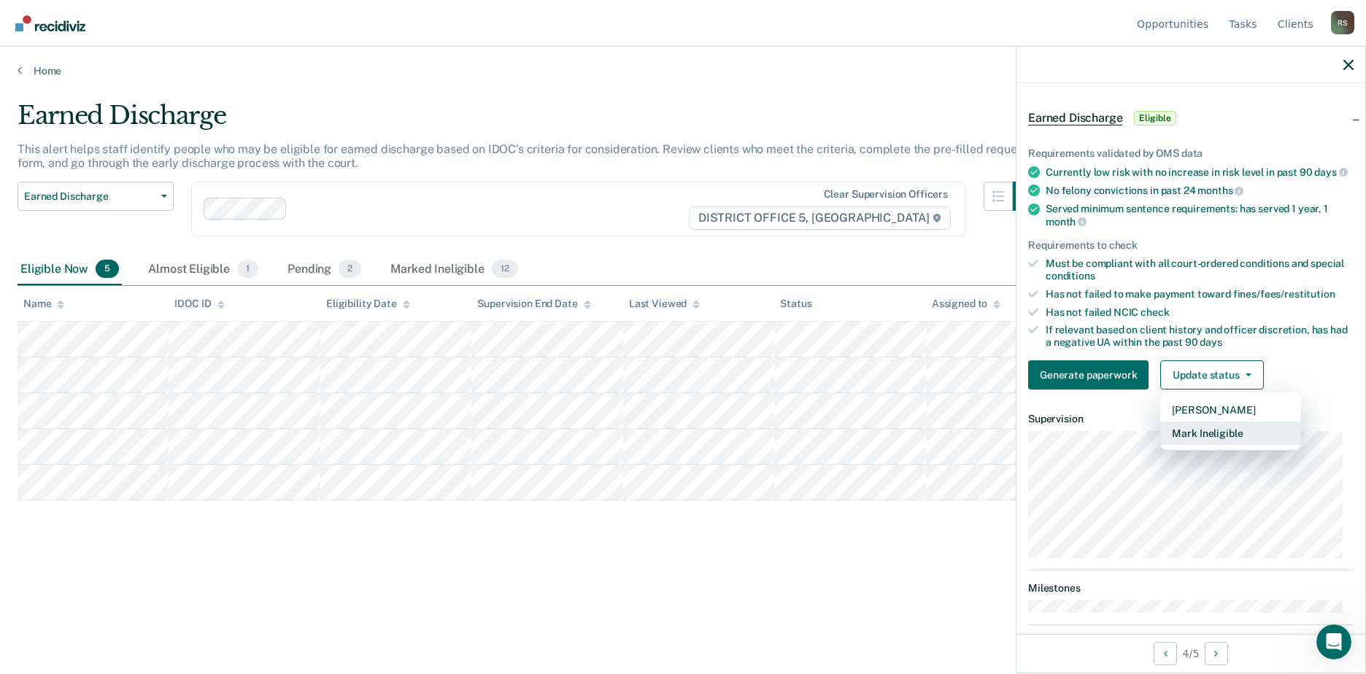
scroll to position [146, 0]
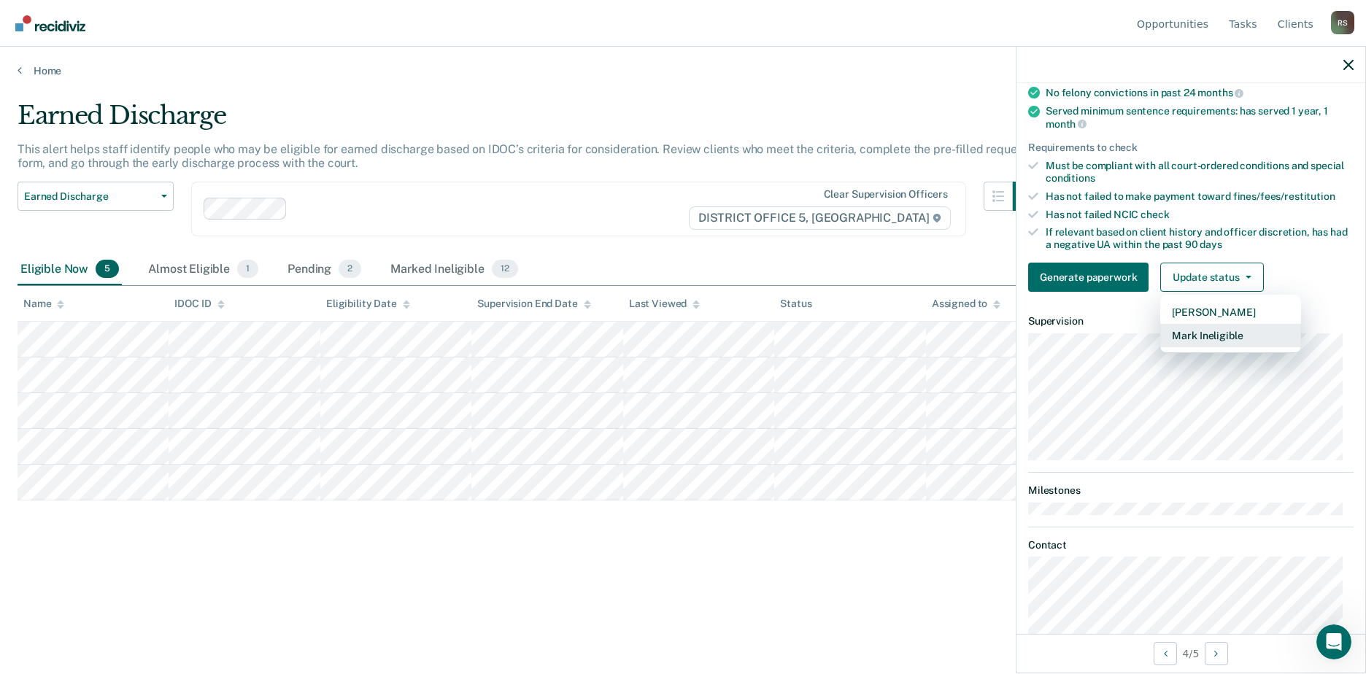
click at [1211, 344] on button "Mark Ineligible" at bounding box center [1230, 335] width 141 height 23
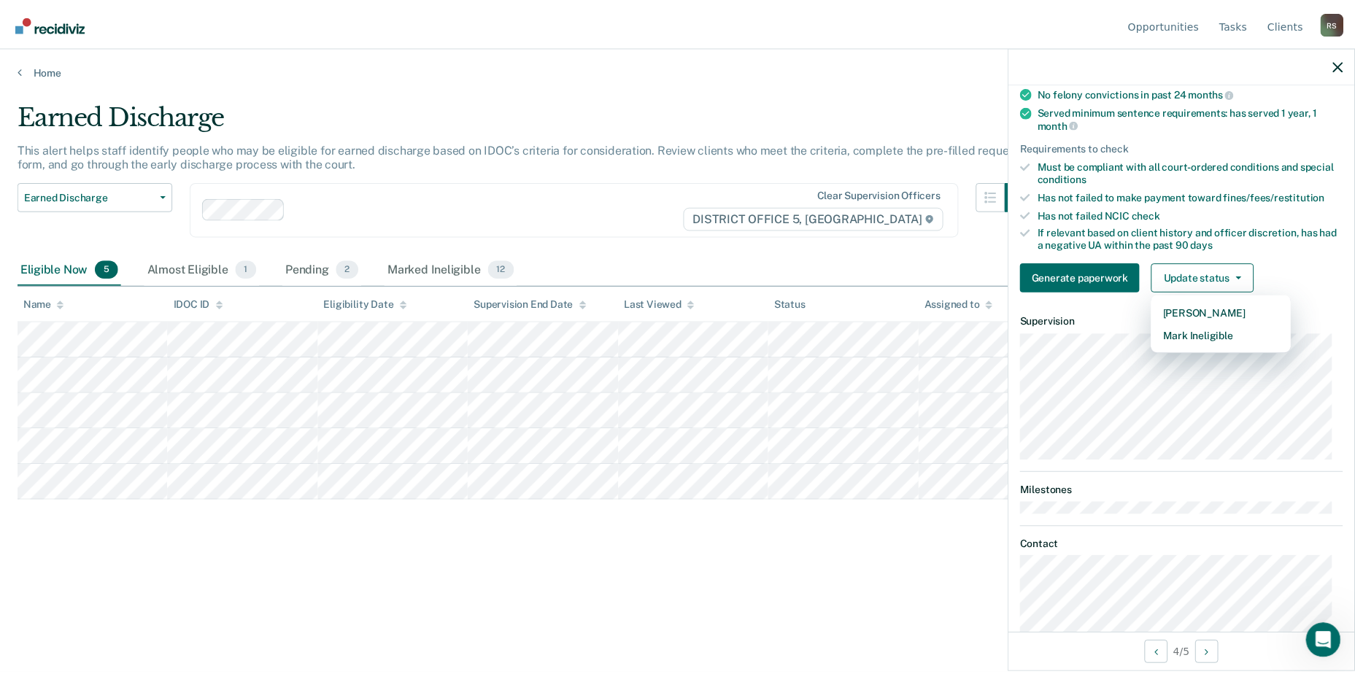
scroll to position [0, 0]
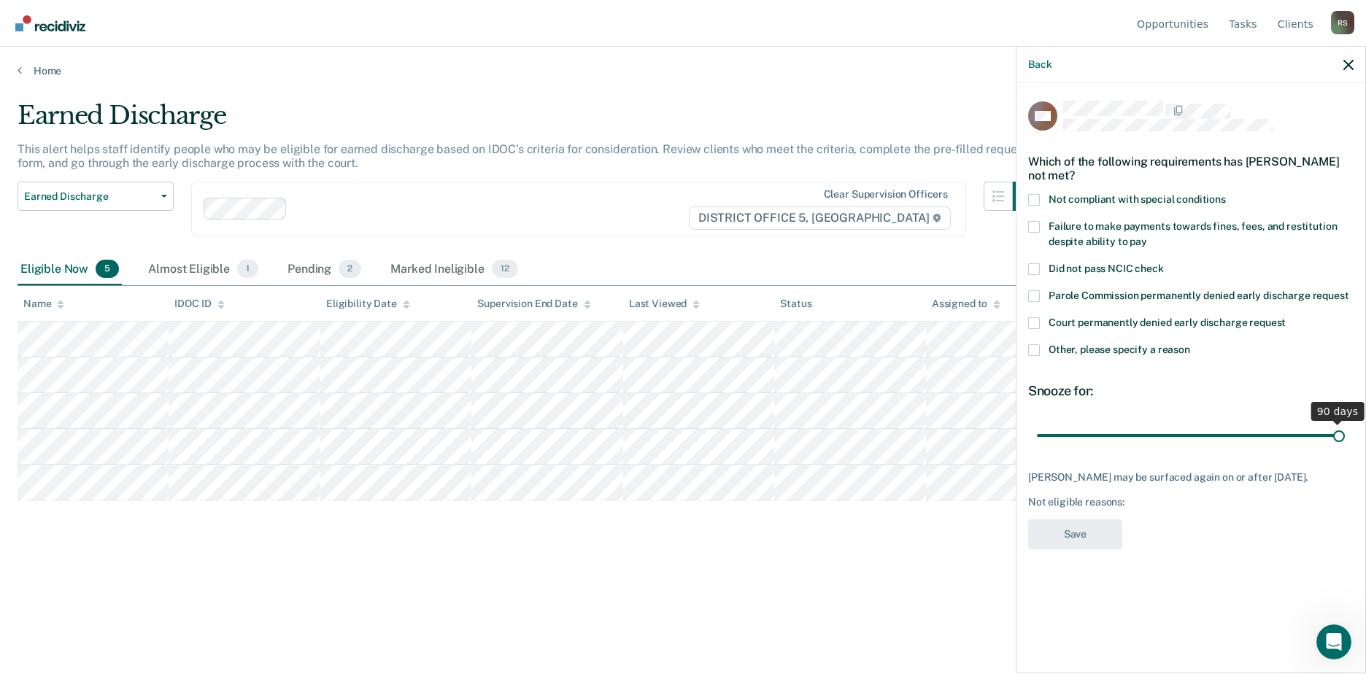
drag, startPoint x: 1179, startPoint y: 430, endPoint x: 1397, endPoint y: 430, distance: 218.1
type input "90"
click at [1344, 430] on input "range" at bounding box center [1191, 435] width 308 height 26
click at [1033, 222] on span at bounding box center [1034, 227] width 12 height 12
click at [1147, 236] on input "Failure to make payments towards fines, fees, and restitution despite ability t…" at bounding box center [1147, 236] width 0 height 0
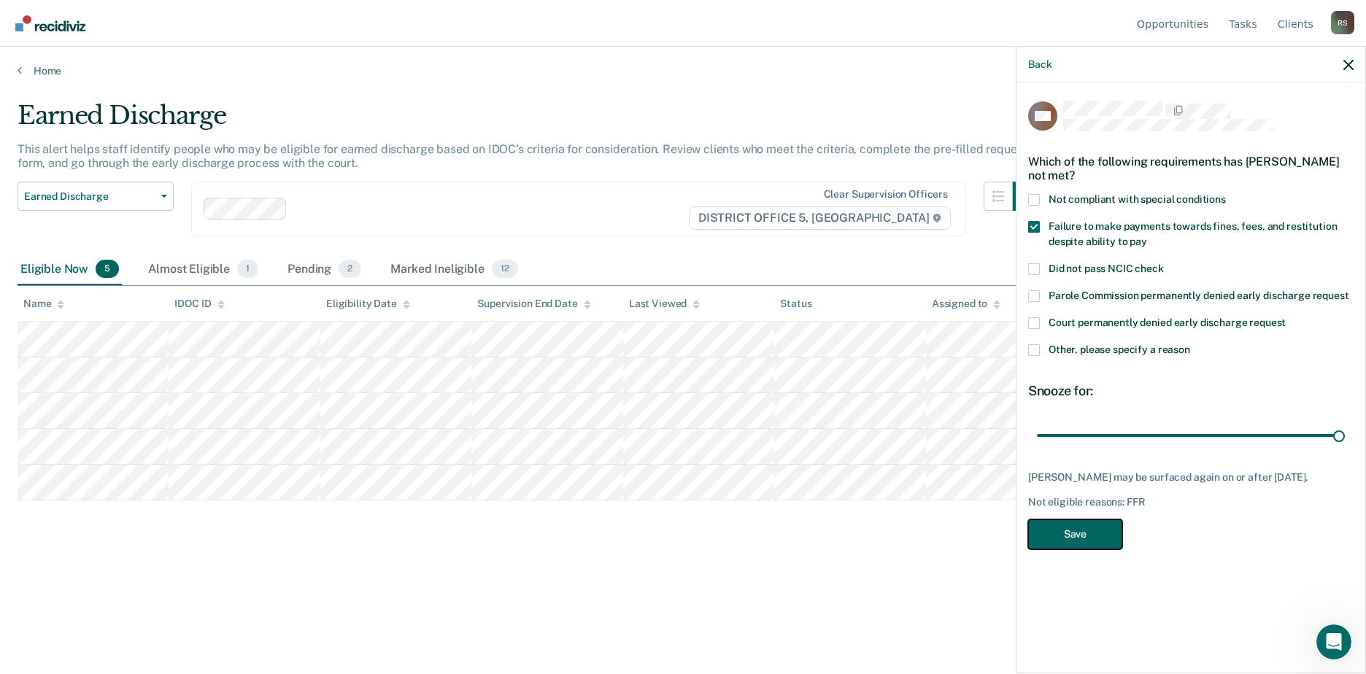
click at [1089, 527] on button "Save" at bounding box center [1075, 534] width 94 height 30
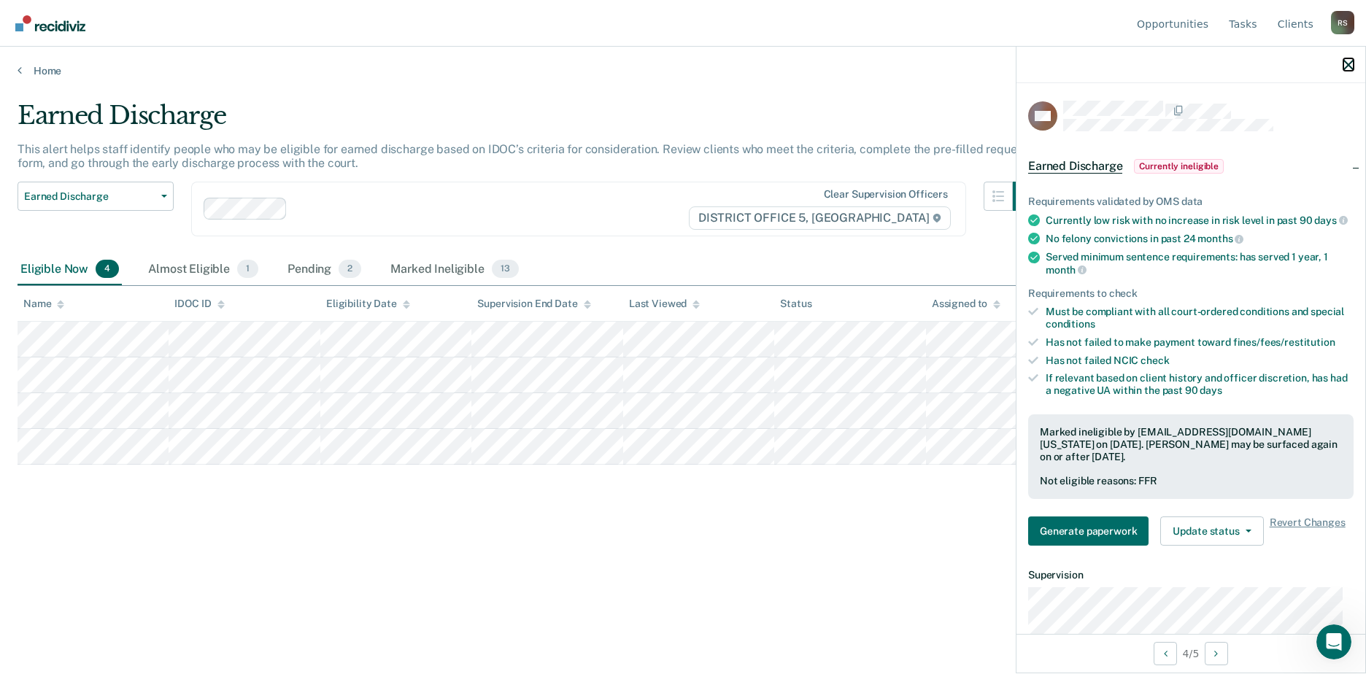
click at [1349, 64] on icon "button" at bounding box center [1348, 65] width 10 height 10
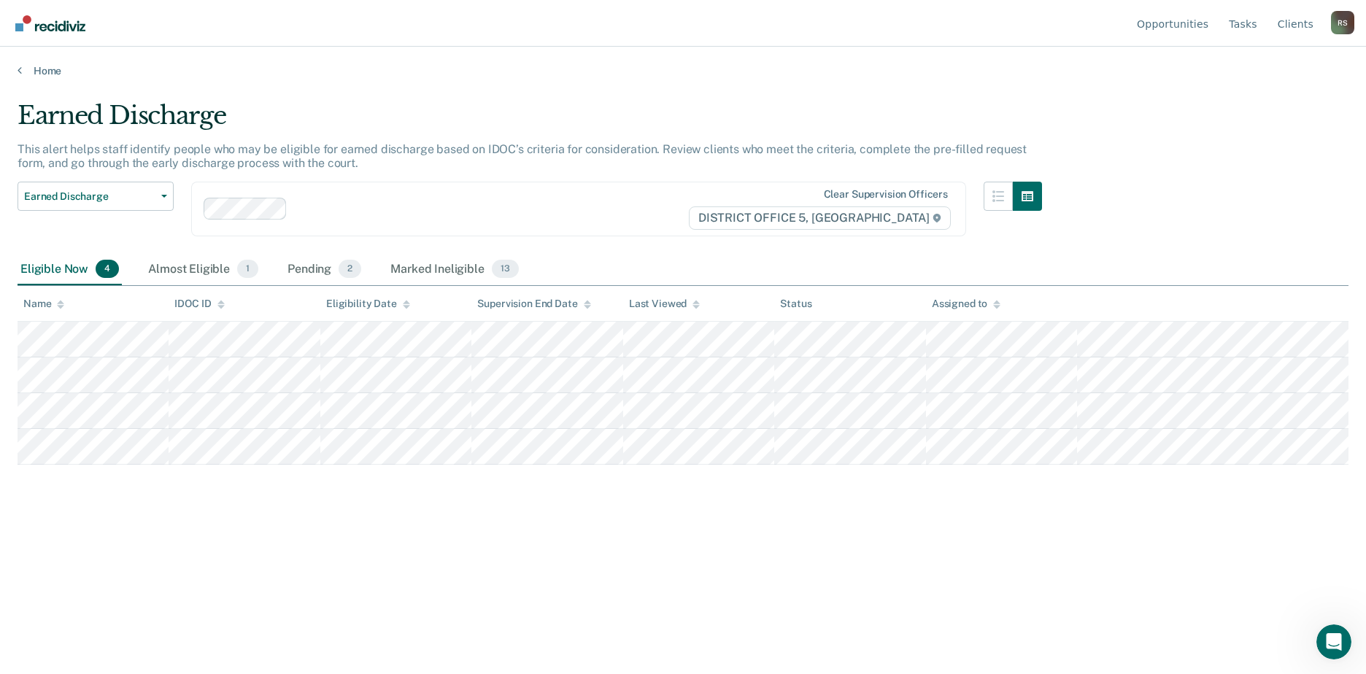
click at [63, 31] on img "Go to Recidiviz Home" at bounding box center [50, 23] width 70 height 16
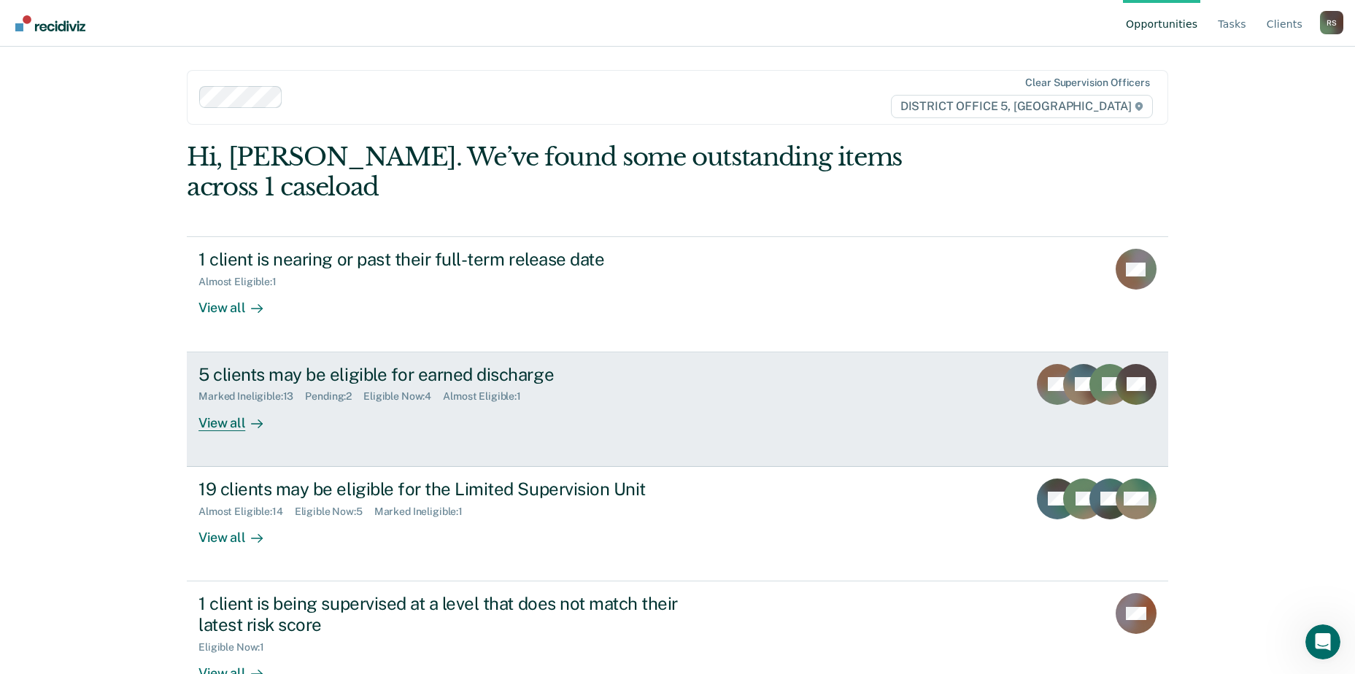
scroll to position [73, 0]
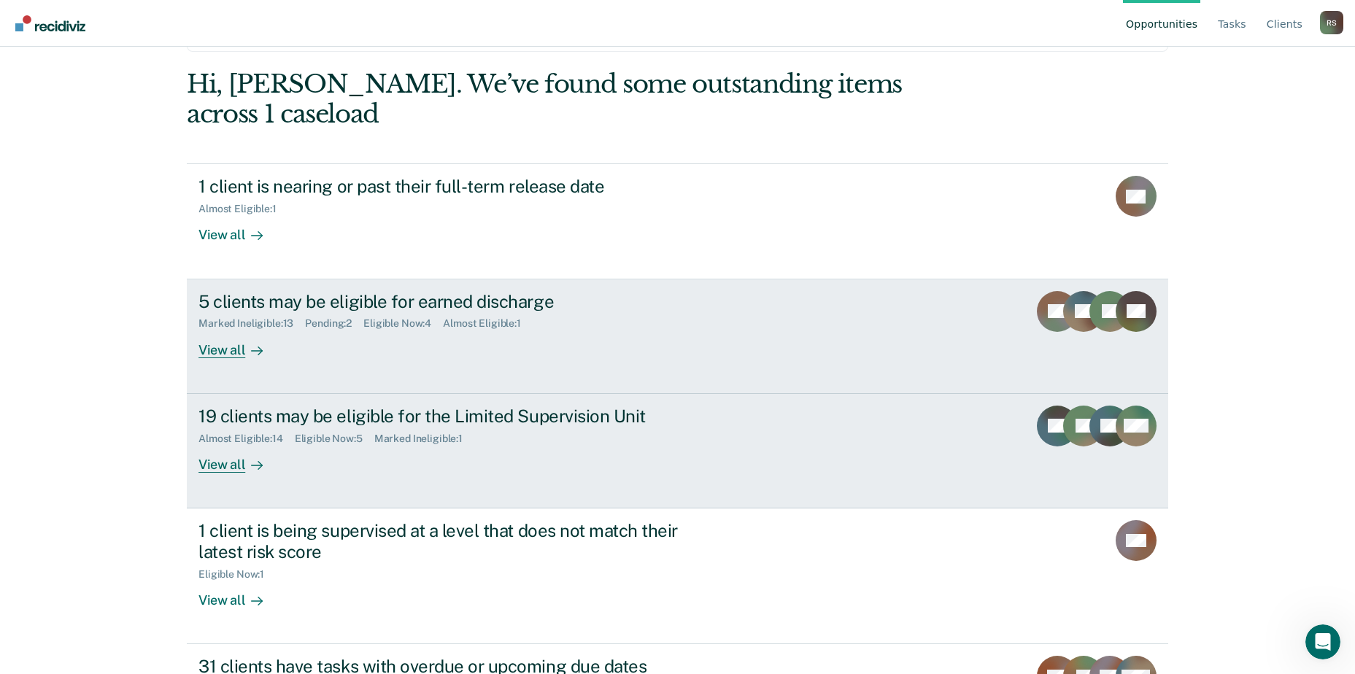
click at [698, 422] on div "19 clients may be eligible for the Limited Supervision Unit Almost Eligible : 1…" at bounding box center [471, 439] width 547 height 67
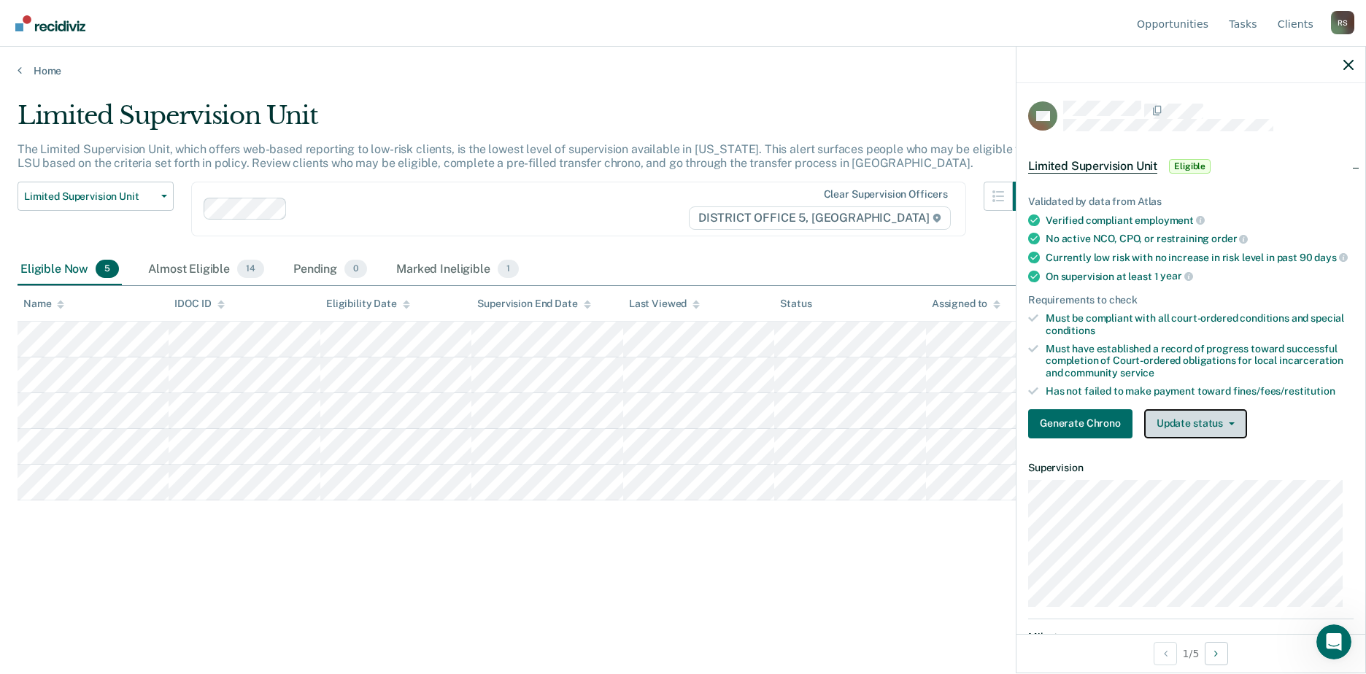
click at [1182, 438] on button "Update status" at bounding box center [1195, 423] width 103 height 29
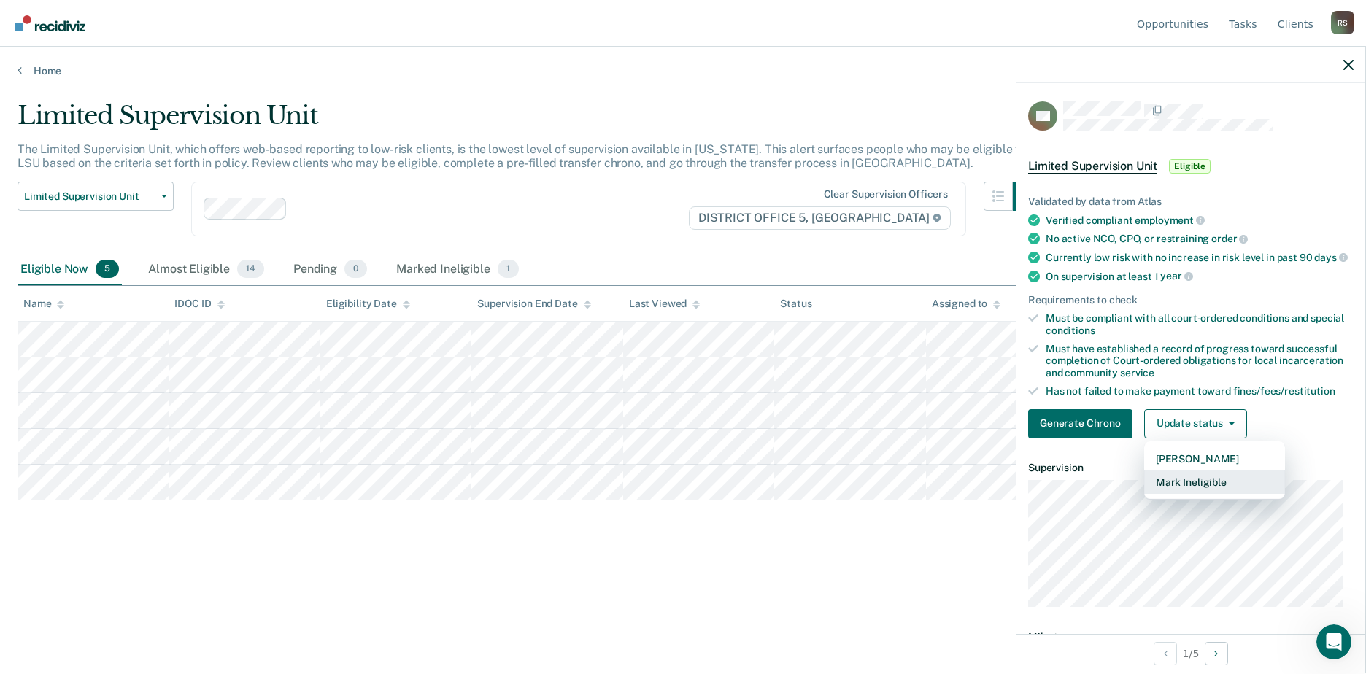
click at [1203, 494] on button "Mark Ineligible" at bounding box center [1214, 482] width 141 height 23
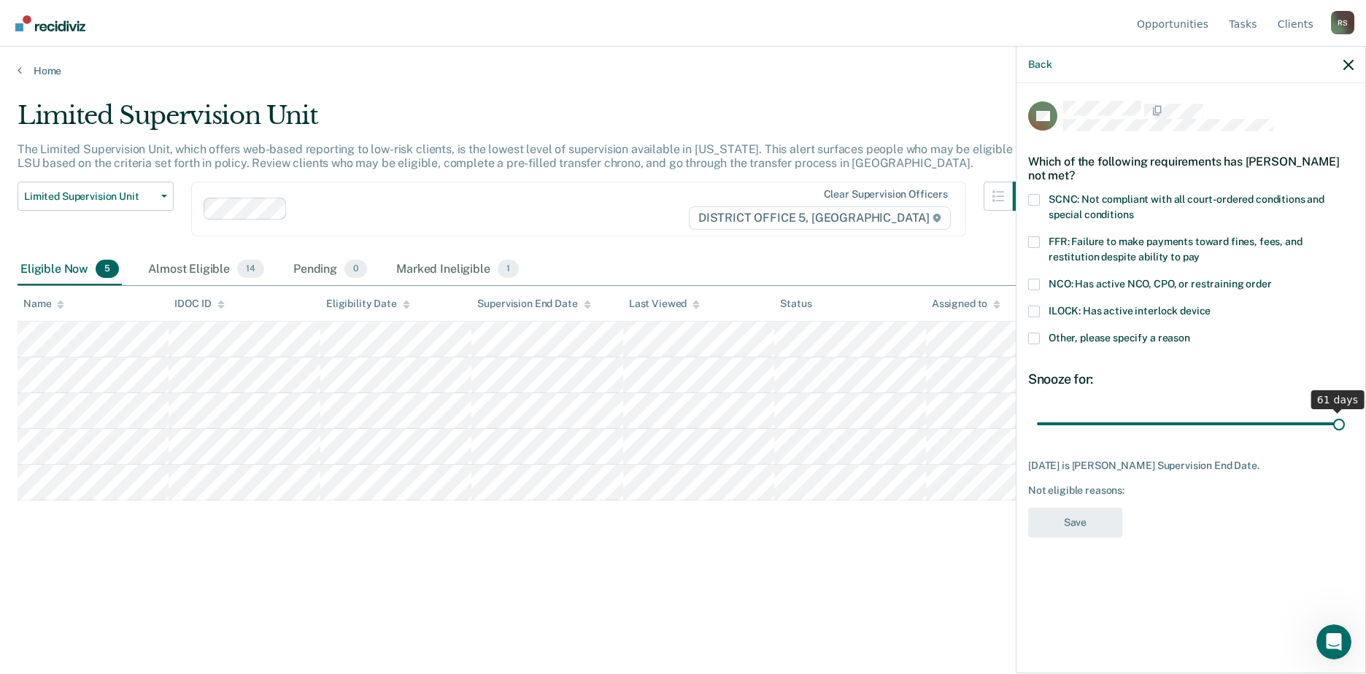
drag, startPoint x: 1192, startPoint y: 425, endPoint x: 1363, endPoint y: 422, distance: 170.7
type input "61"
click at [1344, 422] on input "range" at bounding box center [1191, 424] width 308 height 26
click at [1037, 241] on span at bounding box center [1034, 242] width 12 height 12
click at [1199, 252] on input "FFR: Failure to make payments toward fines, fees, and restitution despite abili…" at bounding box center [1199, 252] width 0 height 0
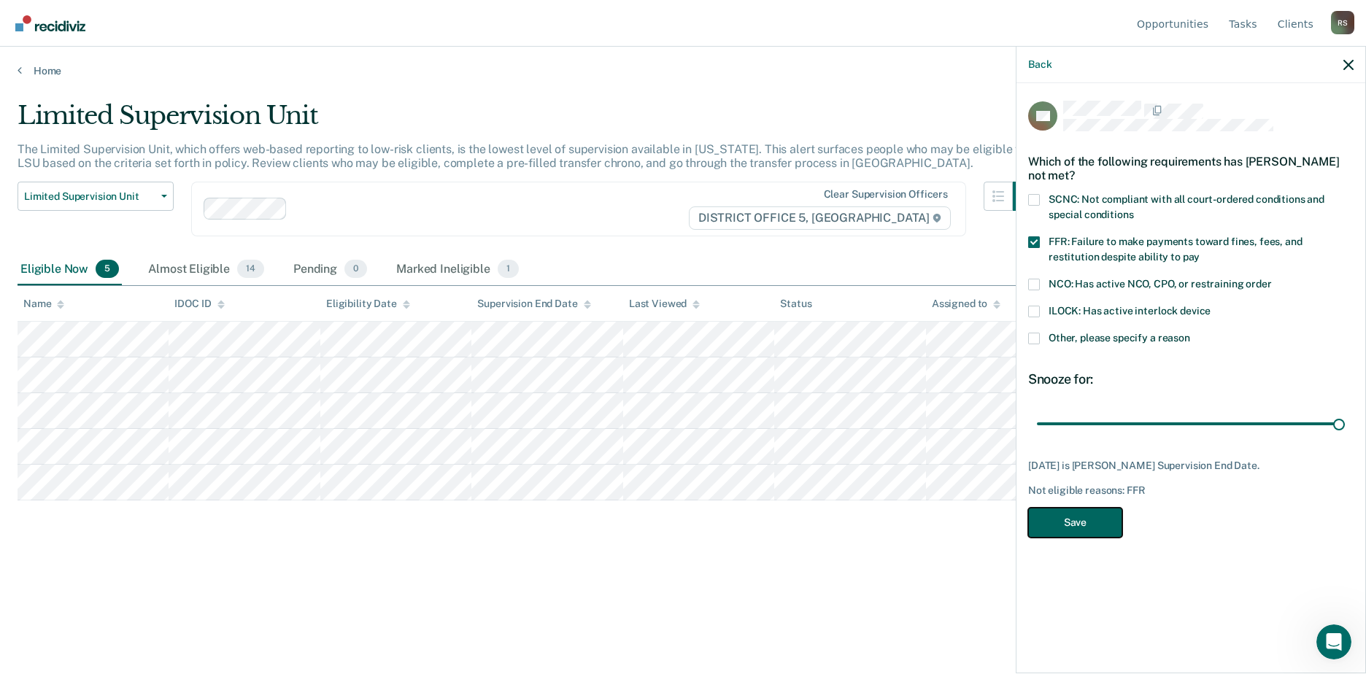
click at [1096, 524] on button "Save" at bounding box center [1075, 523] width 94 height 30
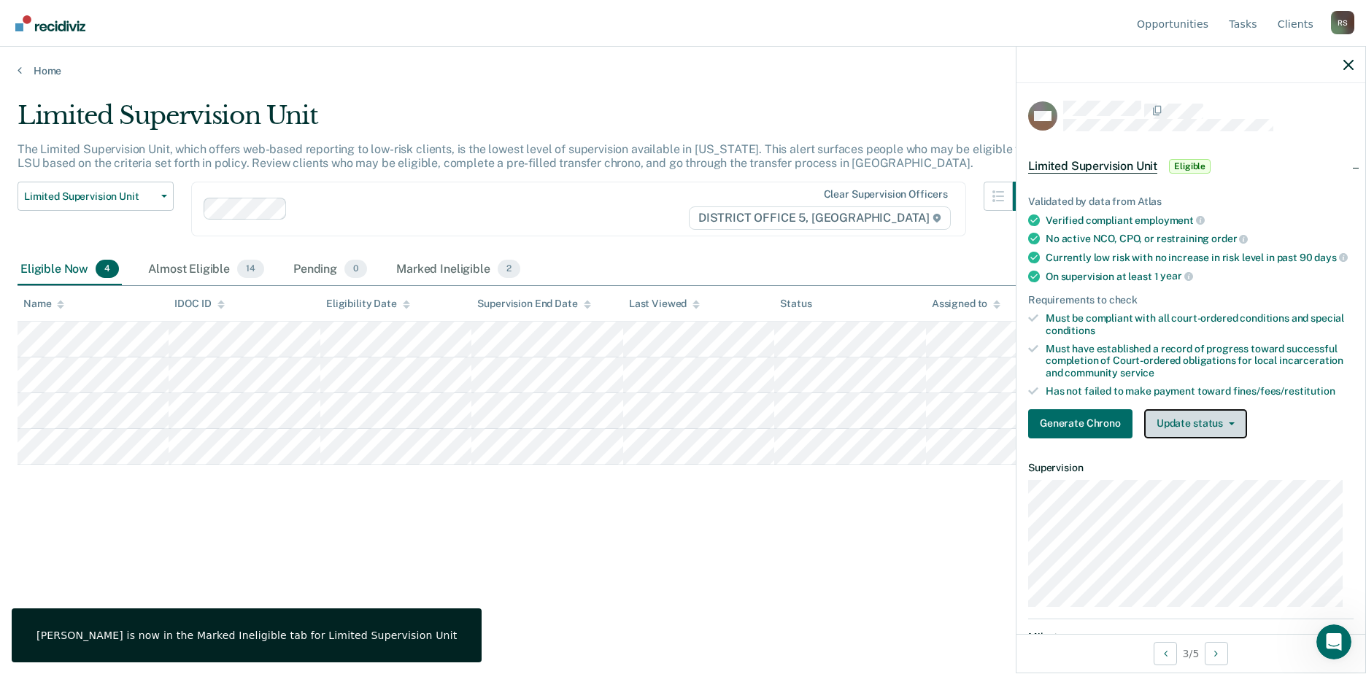
click at [1193, 434] on button "Update status" at bounding box center [1195, 423] width 103 height 29
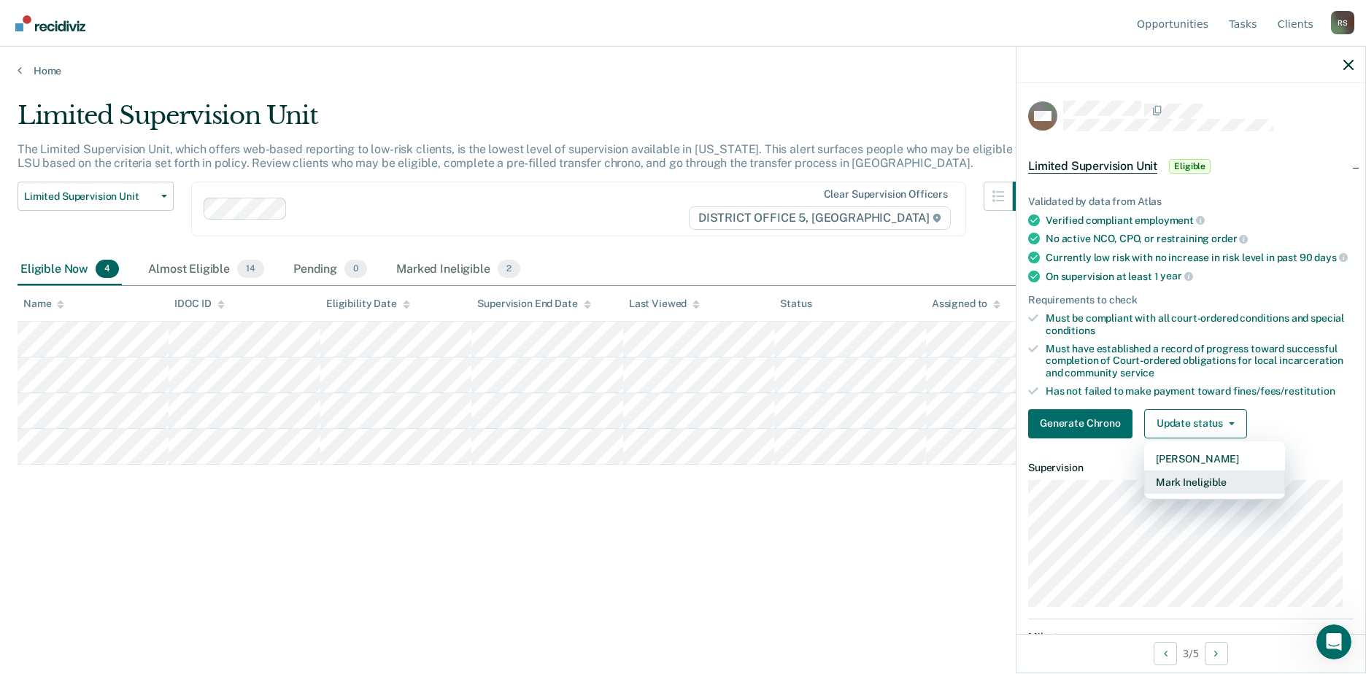
click at [1210, 491] on button "Mark Ineligible" at bounding box center [1214, 482] width 141 height 23
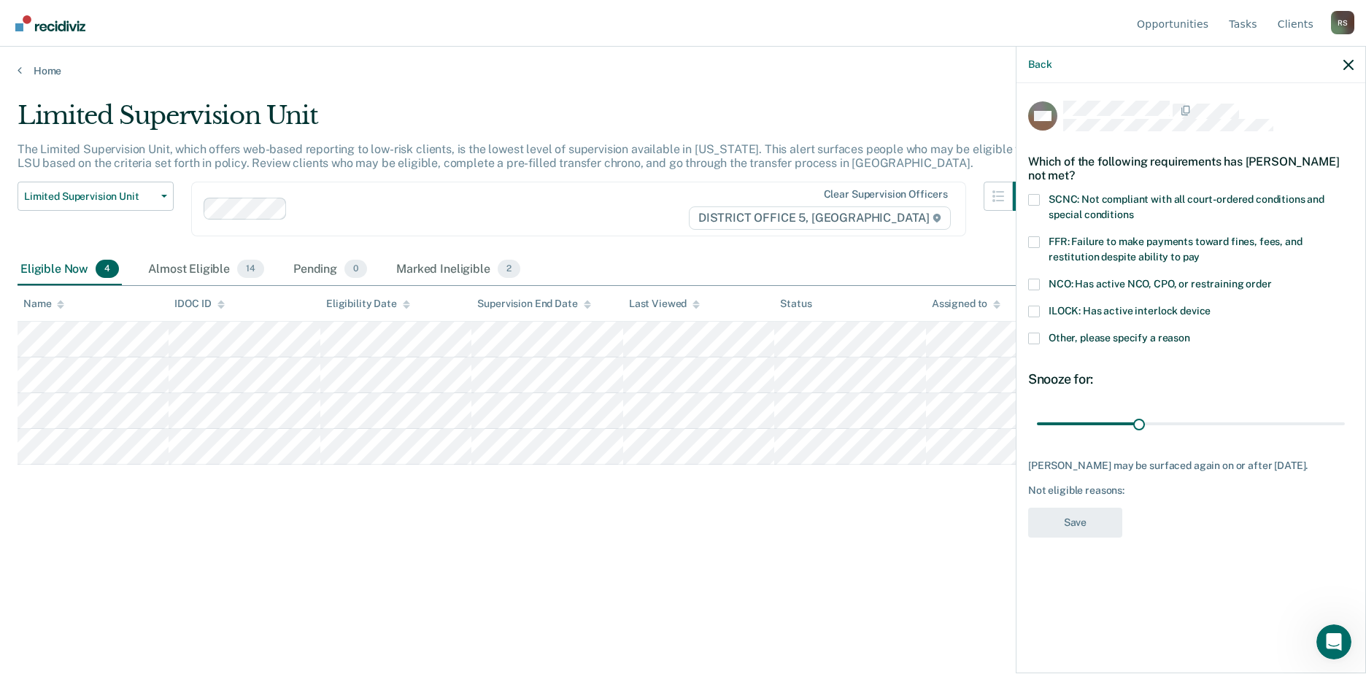
click at [1034, 282] on span at bounding box center [1034, 285] width 12 height 12
click at [1271, 279] on input "NCO: Has active NCO, CPO, or restraining order" at bounding box center [1271, 279] width 0 height 0
drag, startPoint x: 1142, startPoint y: 422, endPoint x: 1370, endPoint y: 417, distance: 227.7
type input "90"
click at [1344, 417] on input "range" at bounding box center [1191, 424] width 308 height 26
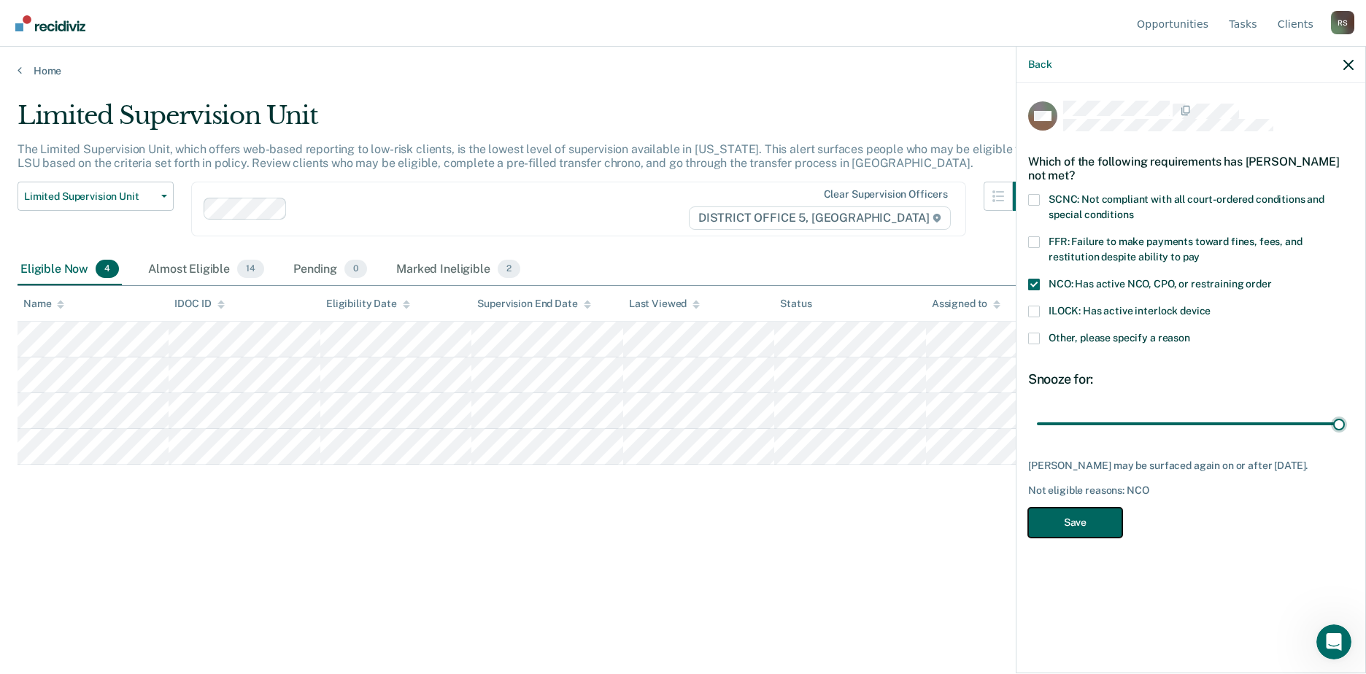
click at [1074, 517] on button "Save" at bounding box center [1075, 523] width 94 height 30
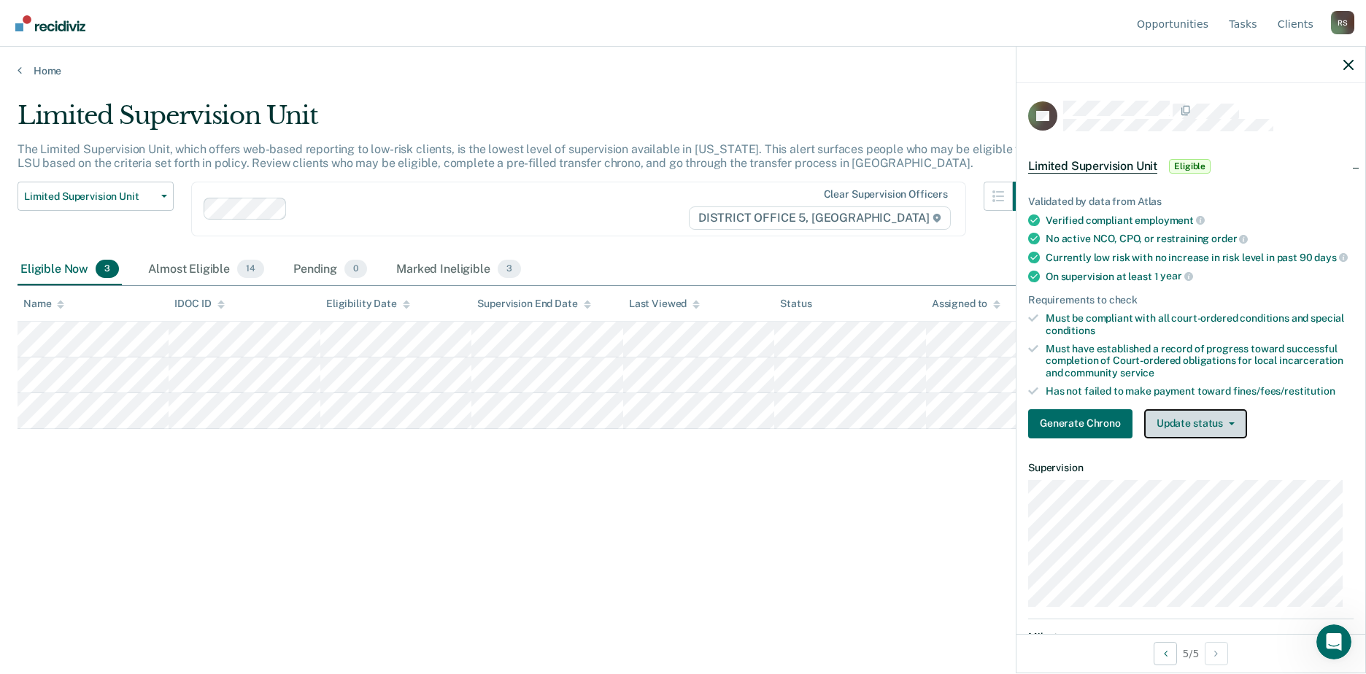
click at [1161, 427] on button "Update status" at bounding box center [1195, 423] width 103 height 29
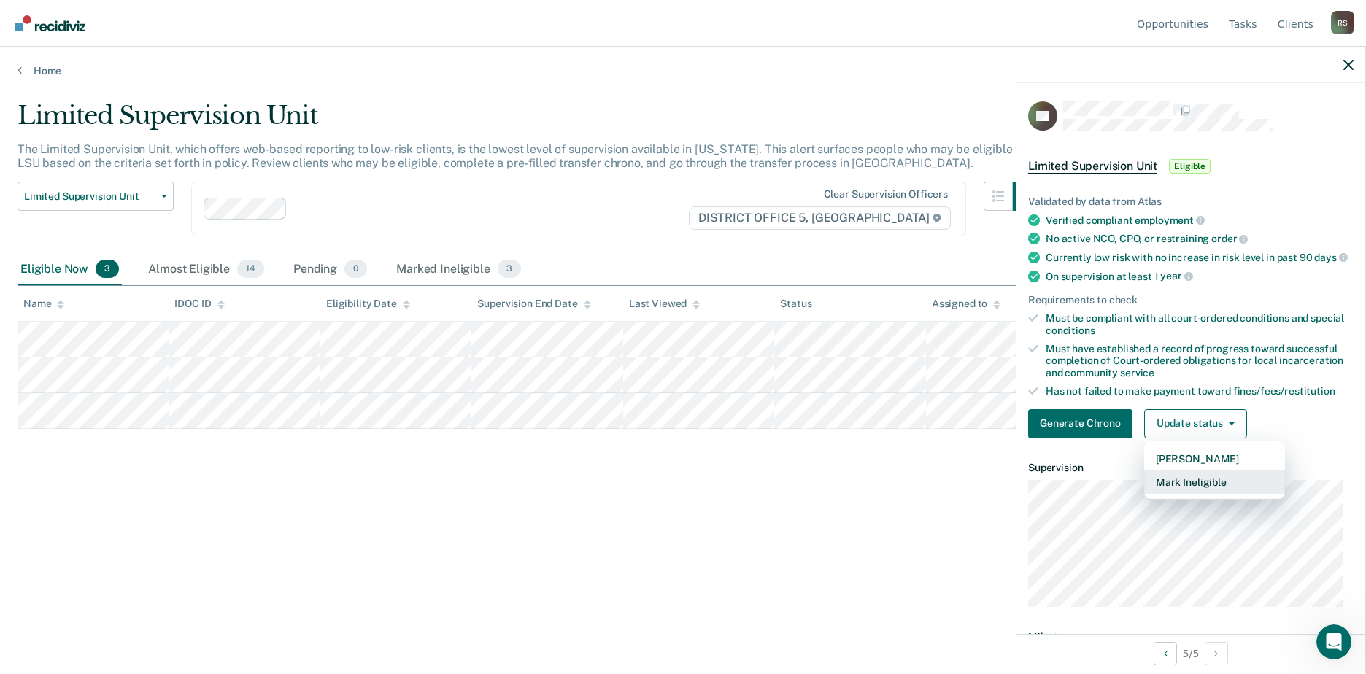
click at [1196, 492] on button "Mark Ineligible" at bounding box center [1214, 482] width 141 height 23
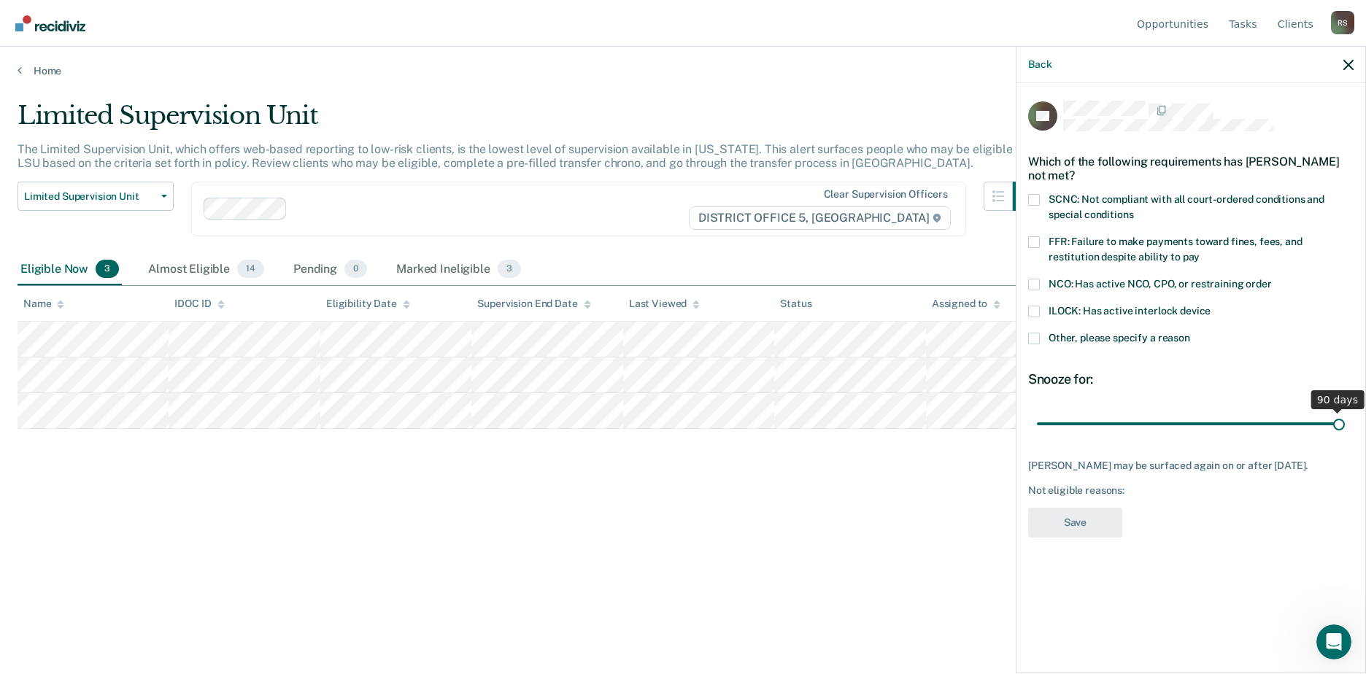
drag, startPoint x: 1143, startPoint y: 425, endPoint x: 1372, endPoint y: 402, distance: 230.2
type input "90"
click at [1344, 411] on input "range" at bounding box center [1191, 424] width 308 height 26
click at [1028, 198] on span at bounding box center [1034, 200] width 12 height 12
click at [1133, 209] on input "SCNC: Not compliant with all court-ordered conditions and special conditions" at bounding box center [1133, 209] width 0 height 0
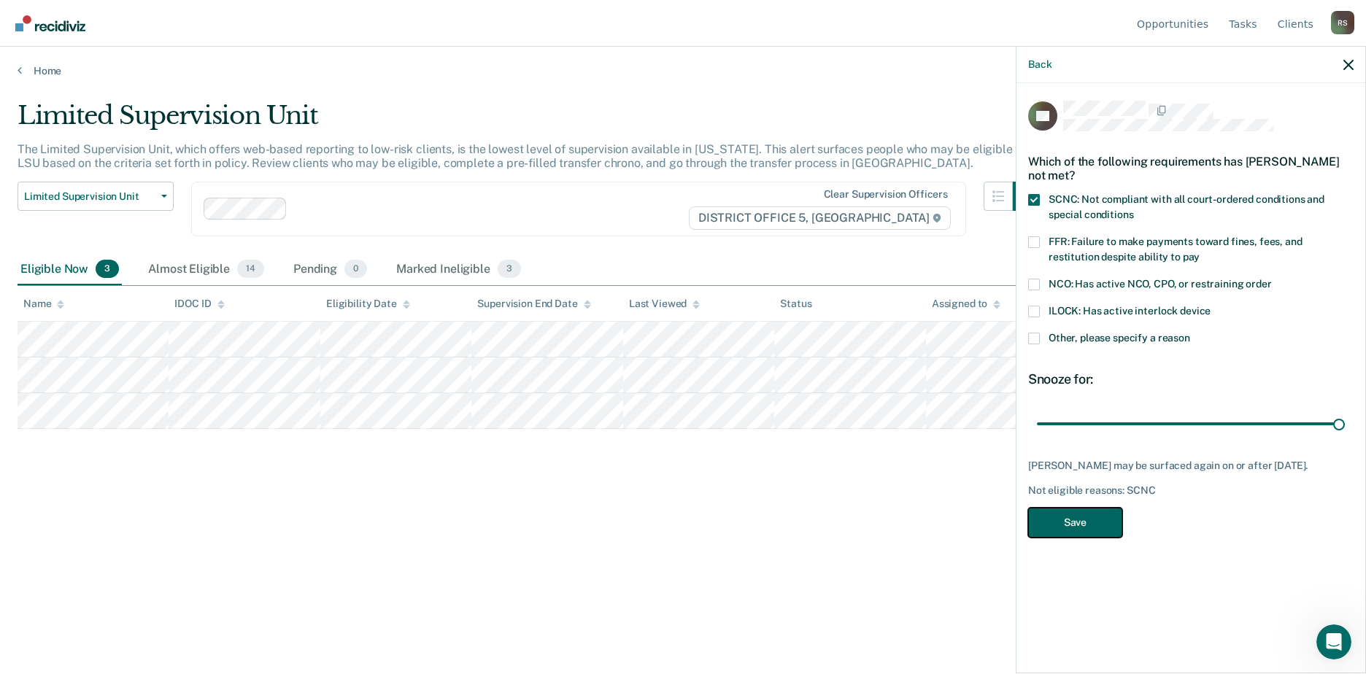
click at [1097, 517] on button "Save" at bounding box center [1075, 523] width 94 height 30
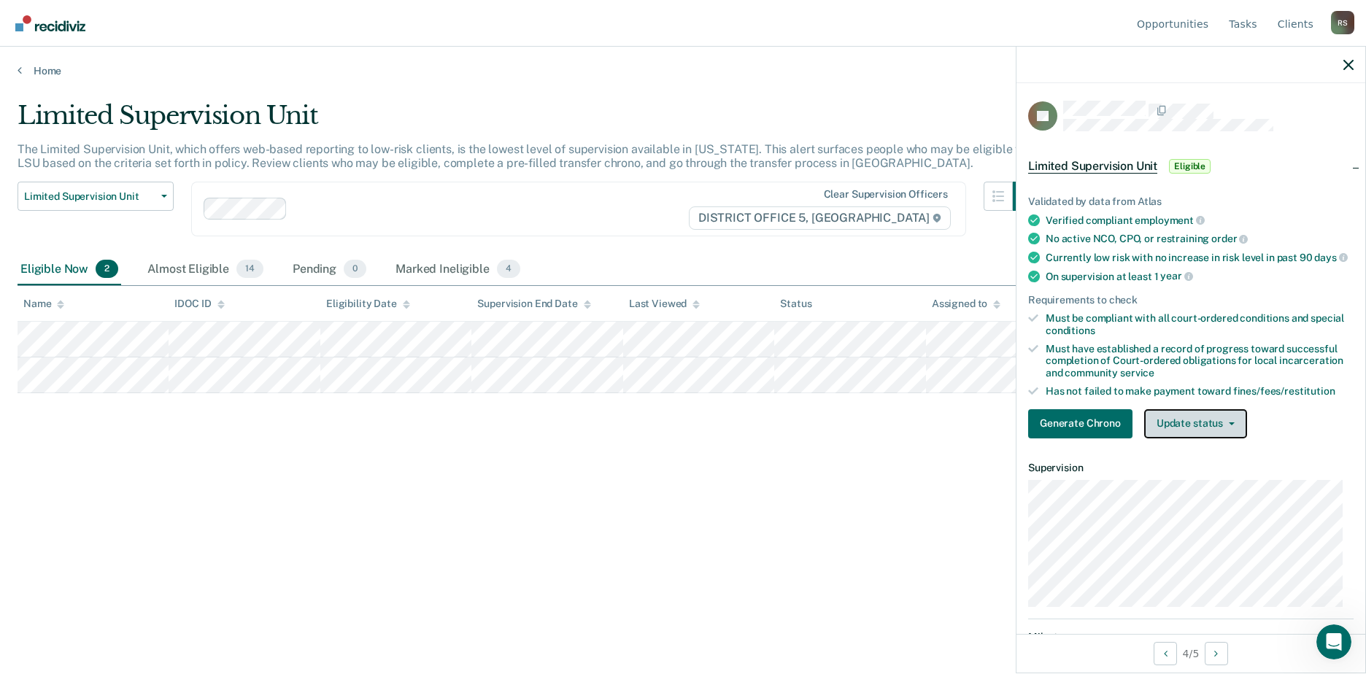
click at [1182, 436] on button "Update status" at bounding box center [1195, 423] width 103 height 29
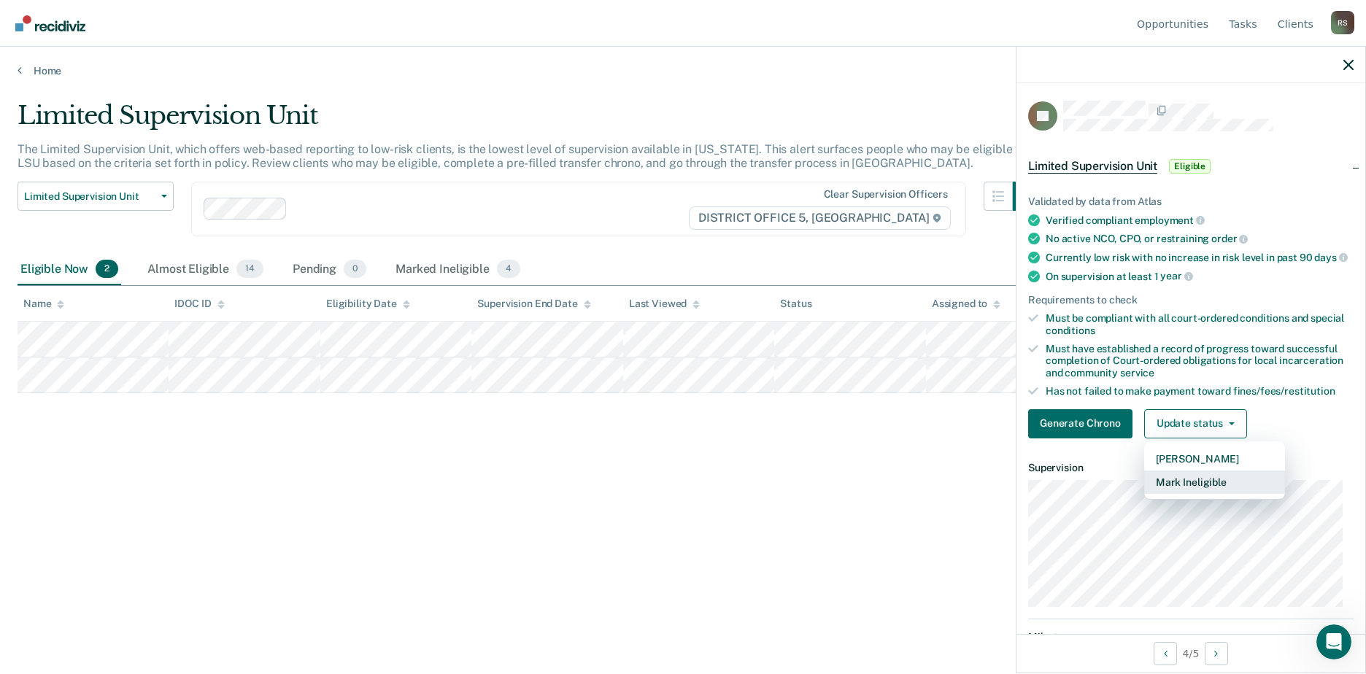
click at [1212, 489] on button "Mark Ineligible" at bounding box center [1214, 482] width 141 height 23
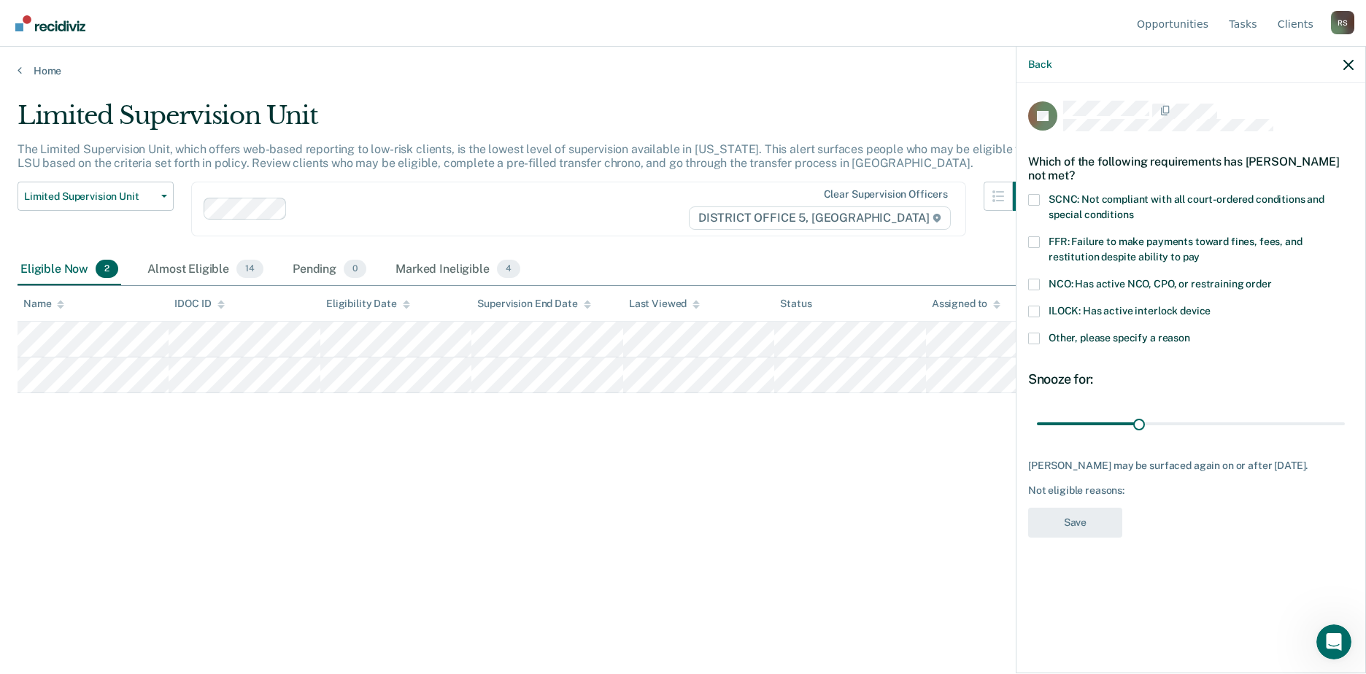
click at [1035, 340] on span at bounding box center [1034, 339] width 12 height 12
click at [1190, 333] on input "Other, please specify a reason" at bounding box center [1190, 333] width 0 height 0
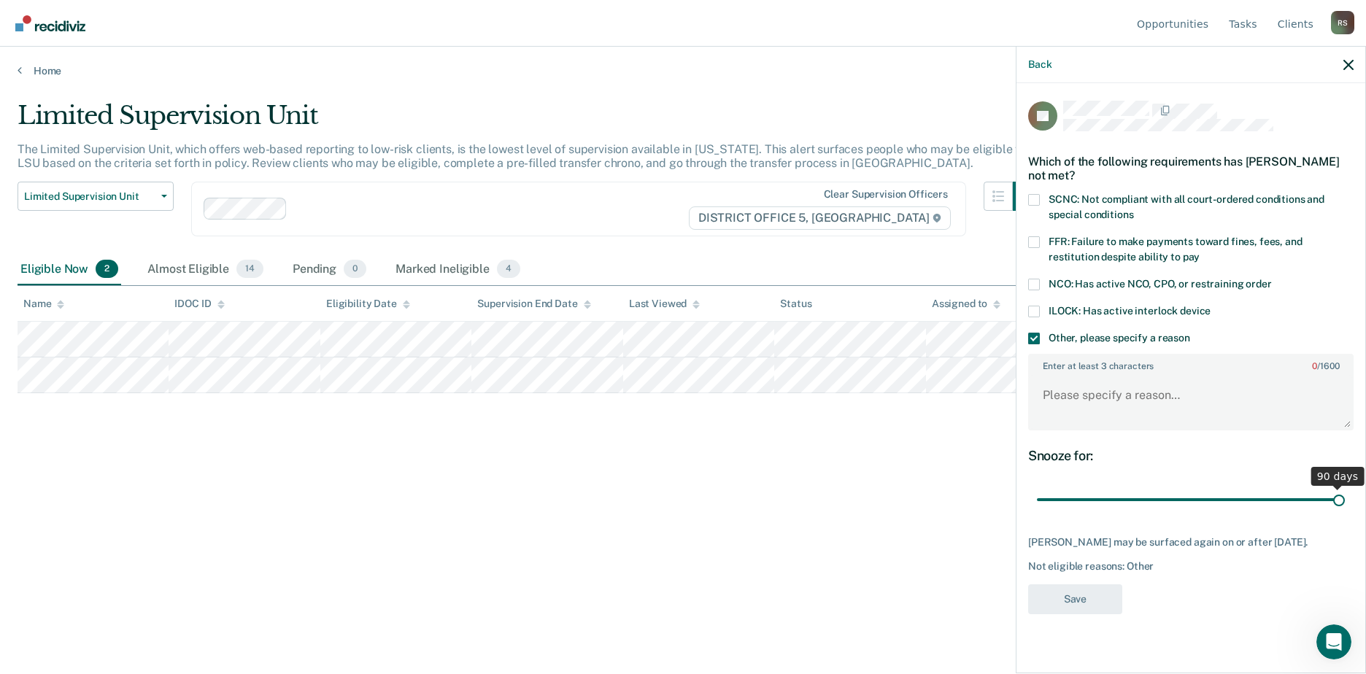
drag, startPoint x: 1142, startPoint y: 498, endPoint x: 1389, endPoint y: 471, distance: 248.0
type input "90"
click at [1344, 487] on input "range" at bounding box center [1191, 500] width 308 height 26
drag, startPoint x: 1168, startPoint y: 372, endPoint x: 1173, endPoint y: 392, distance: 20.3
click at [1169, 382] on div "Enter at least 3 characters 0 / 1600" at bounding box center [1190, 392] width 325 height 77
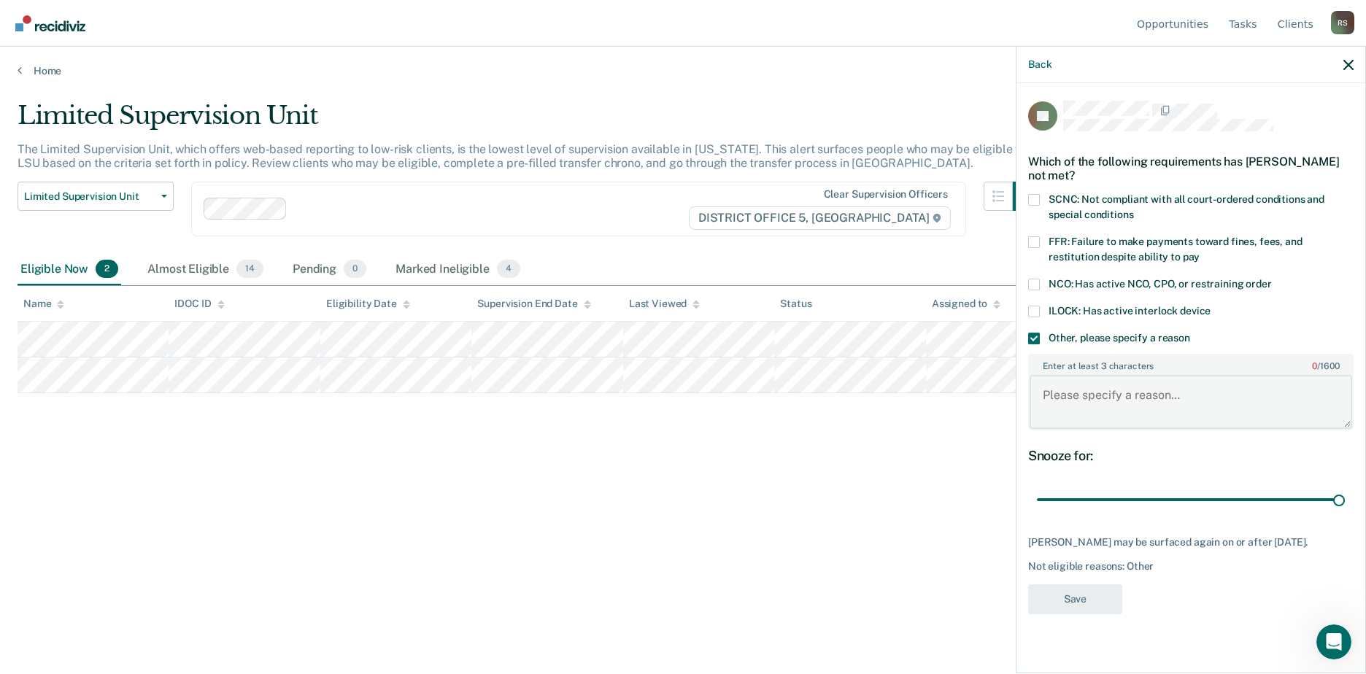
click at [1173, 392] on textarea "Enter at least 3 characters 0 / 1600" at bounding box center [1190, 402] width 322 height 54
type textarea "currently in inpatient treatment"
click at [1072, 611] on button "Save" at bounding box center [1075, 599] width 94 height 30
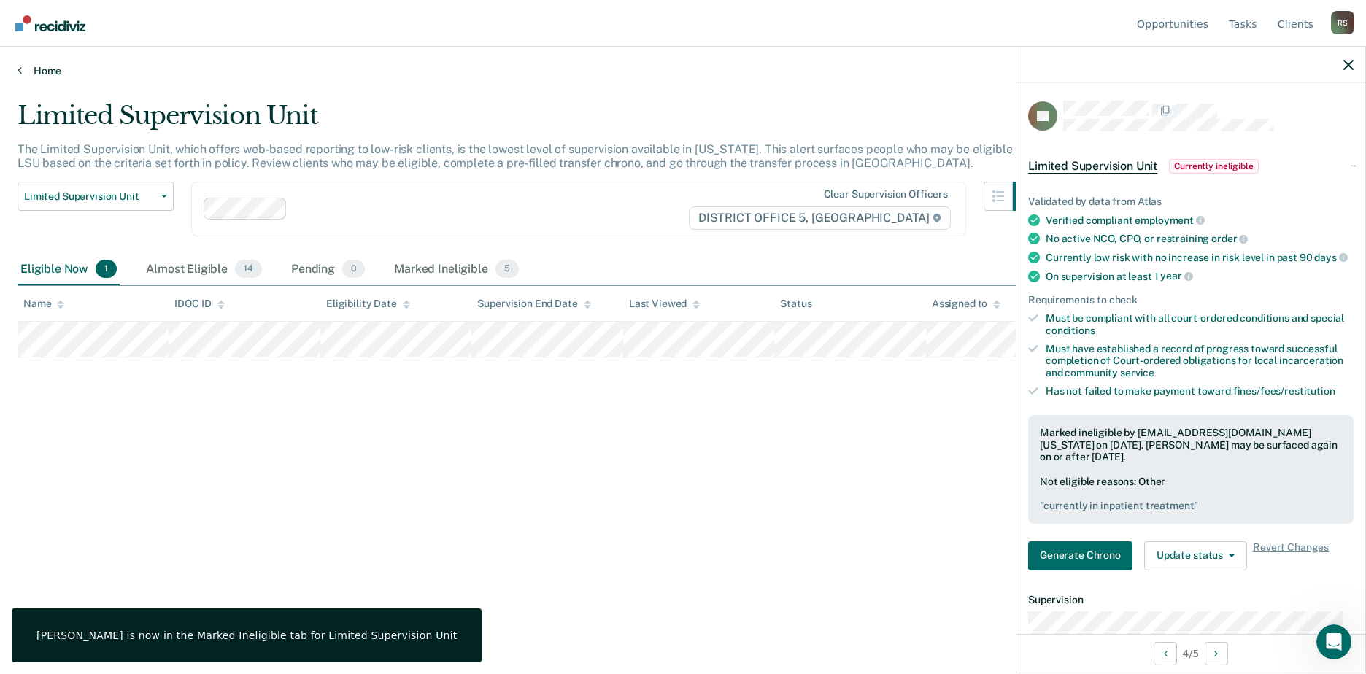
click at [58, 71] on link "Home" at bounding box center [683, 70] width 1331 height 13
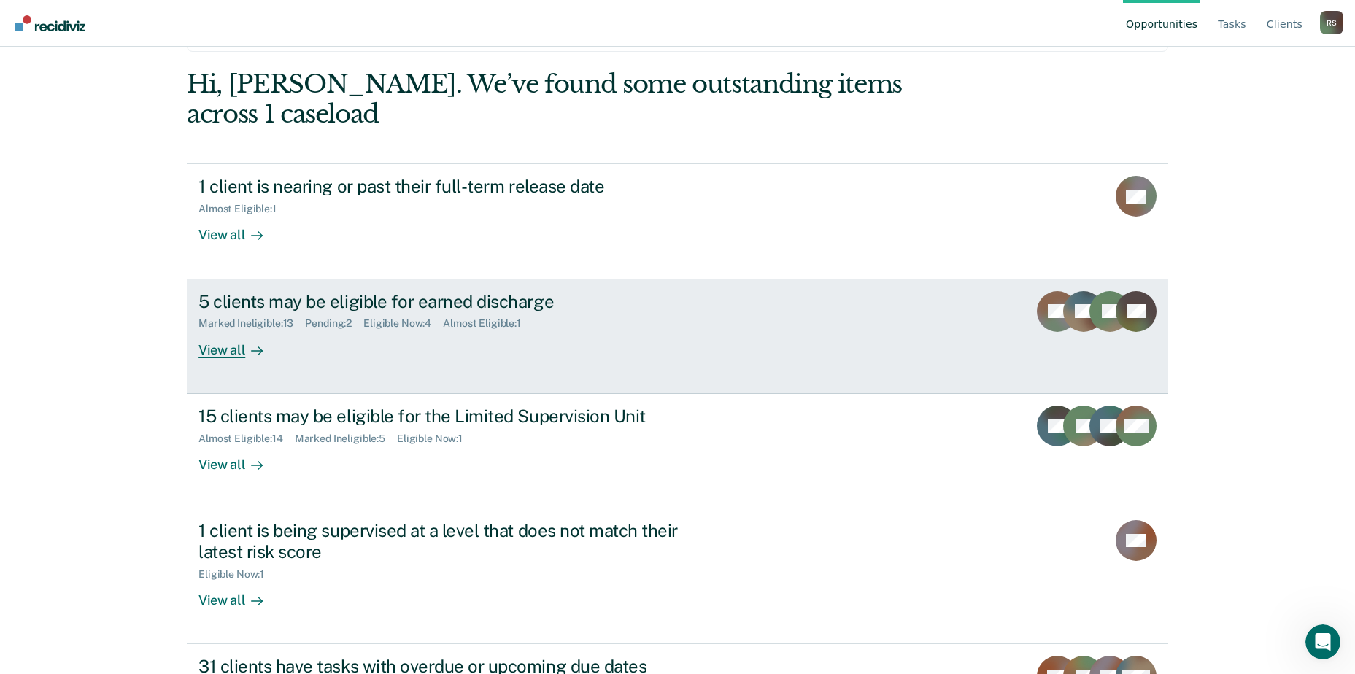
scroll to position [128, 0]
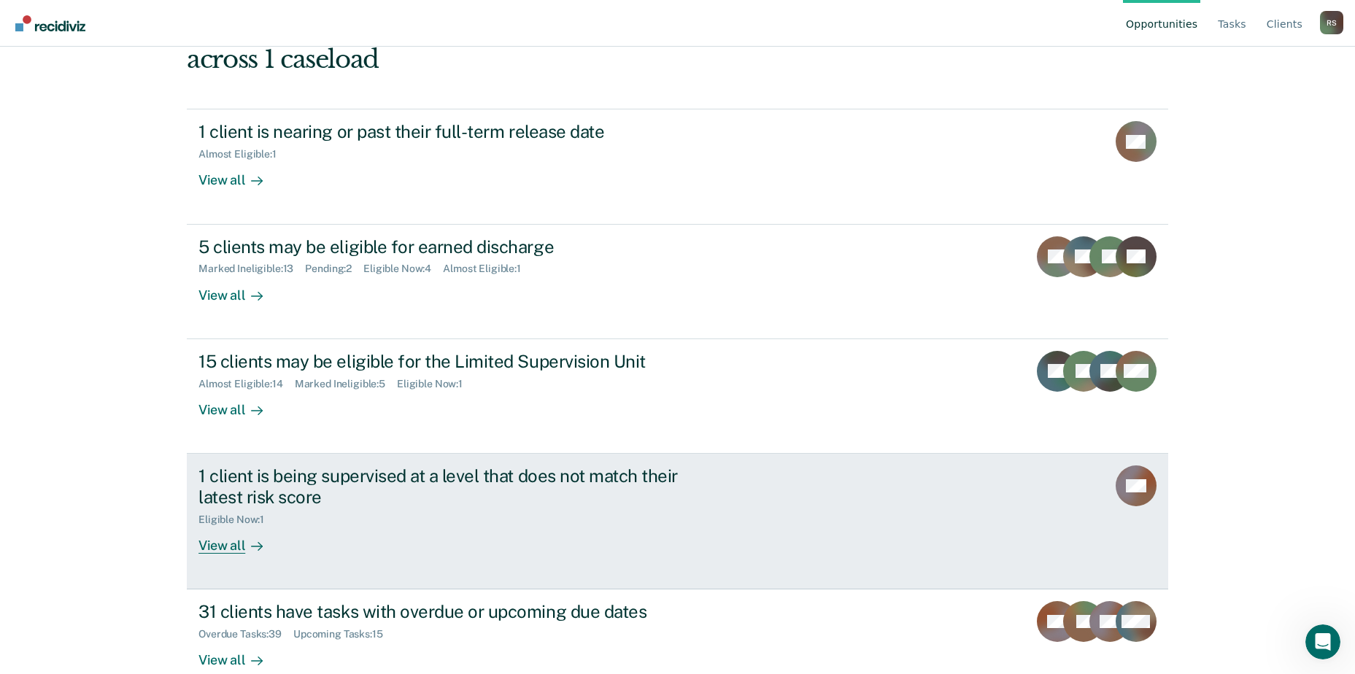
click at [552, 506] on div "1 client is being supervised at a level that does not match their latest risk s…" at bounding box center [471, 509] width 547 height 88
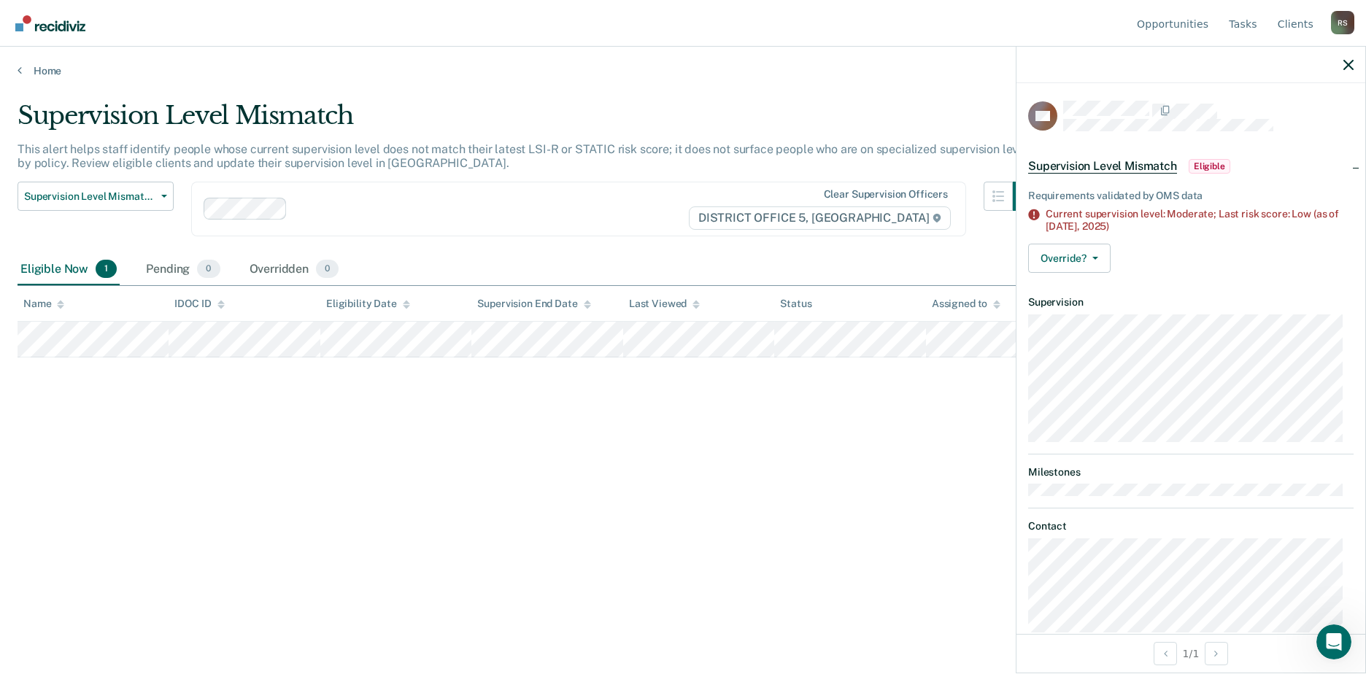
click at [381, 568] on div "Supervision Level Mismatch This alert helps staff identify people whose current…" at bounding box center [683, 356] width 1331 height 511
